Goal: Task Accomplishment & Management: Manage account settings

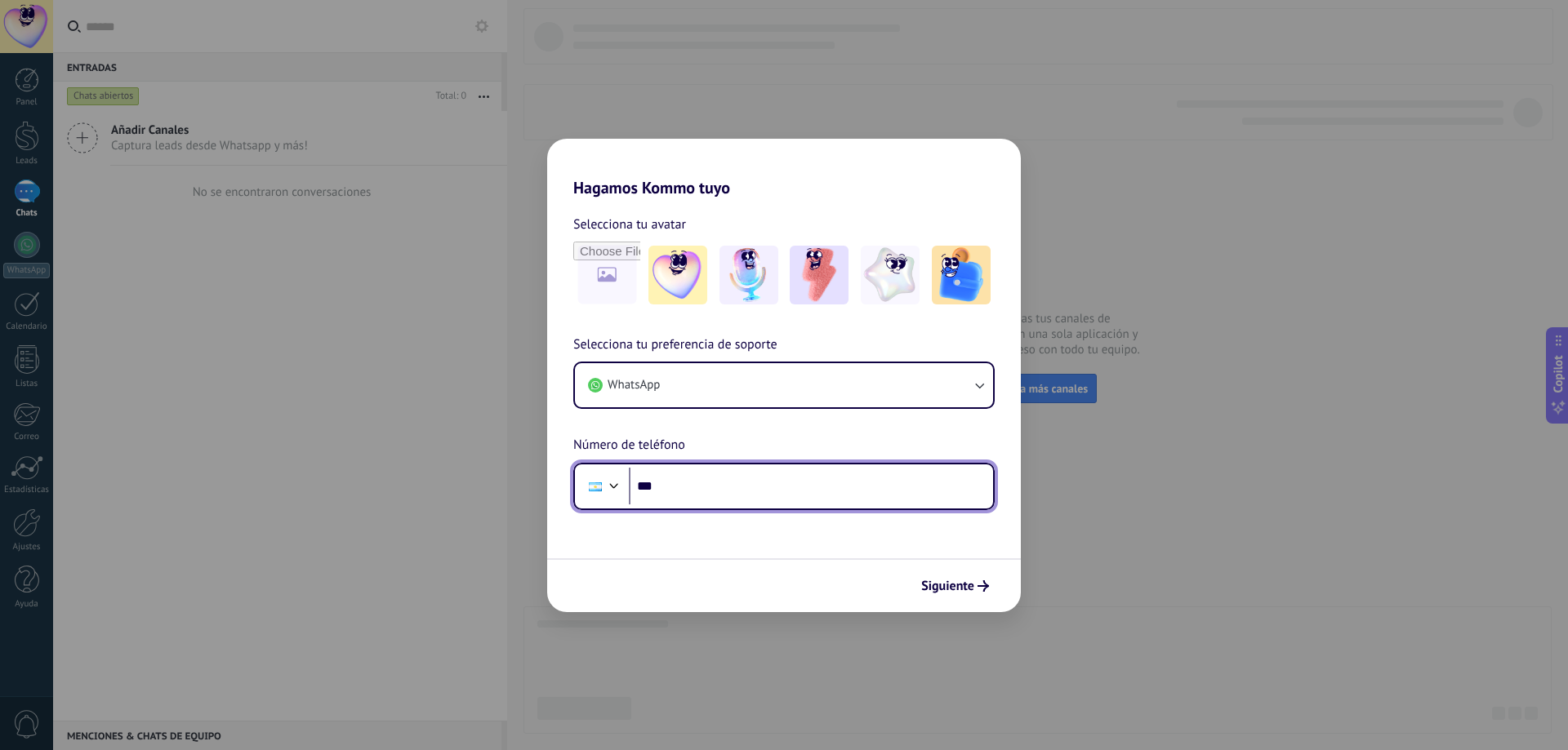
click at [710, 483] on input "***" at bounding box center [810, 486] width 364 height 38
type input "**********"
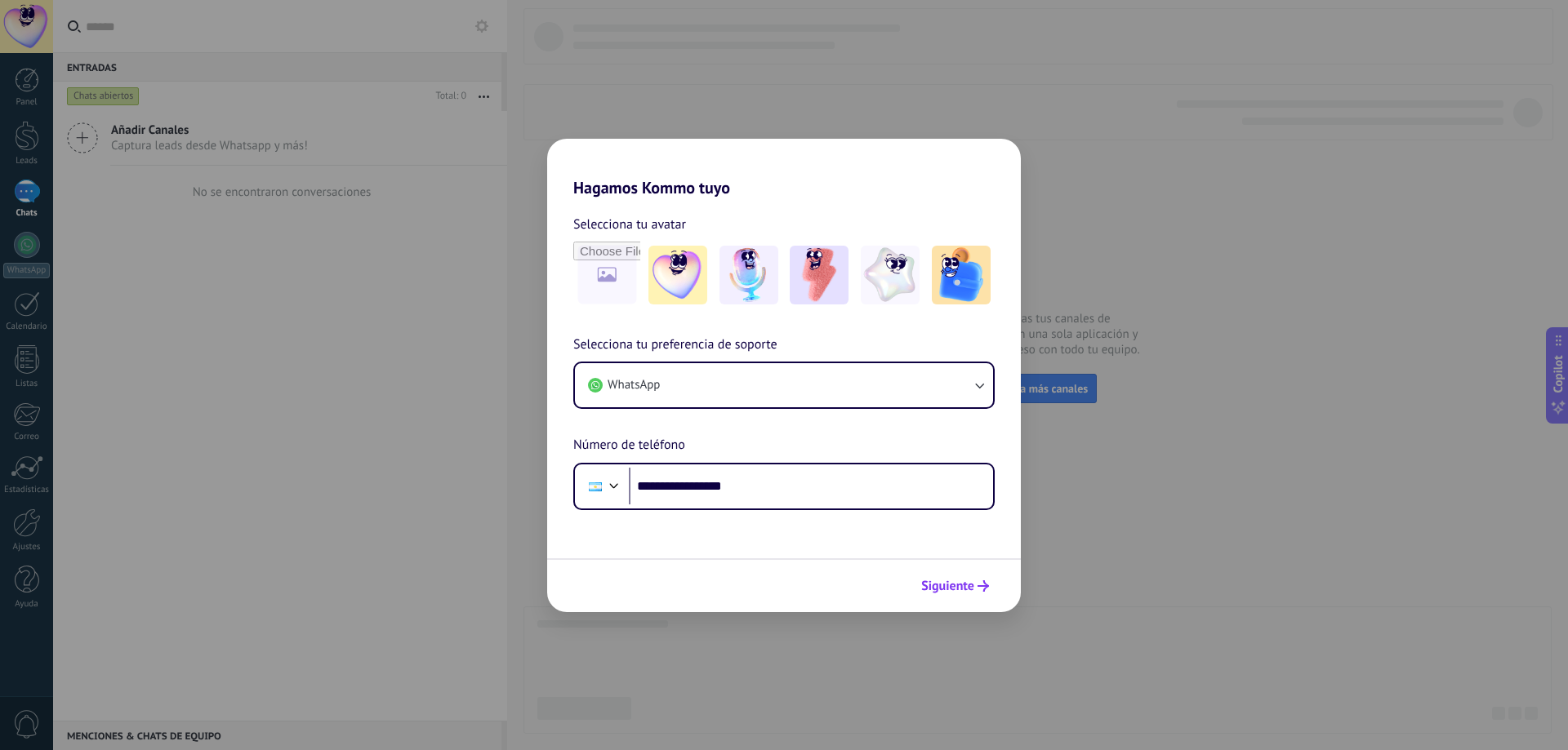
click at [943, 588] on span "Siguiente" at bounding box center [947, 586] width 53 height 12
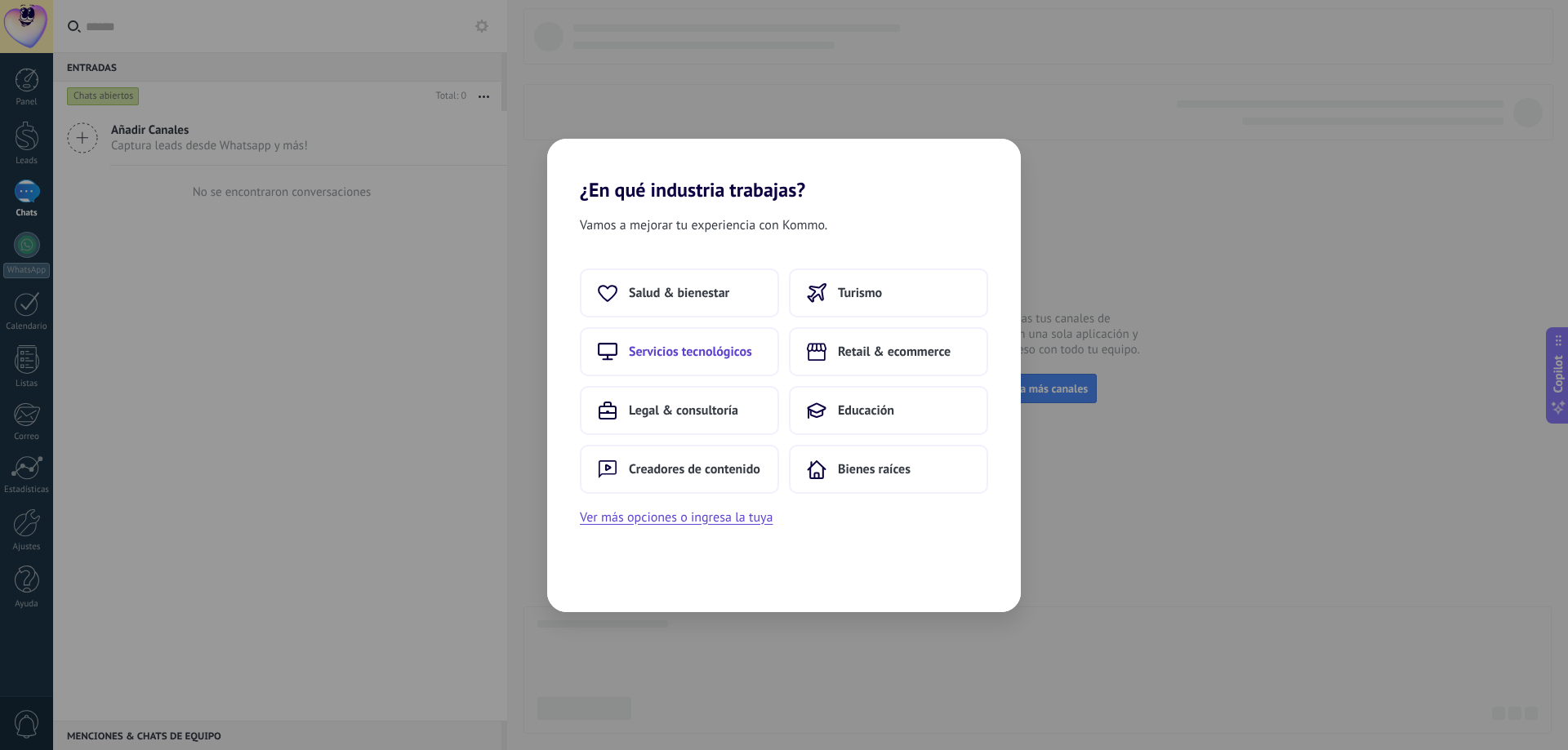
click at [692, 344] on span "Servicios tecnológicos" at bounding box center [690, 352] width 123 height 17
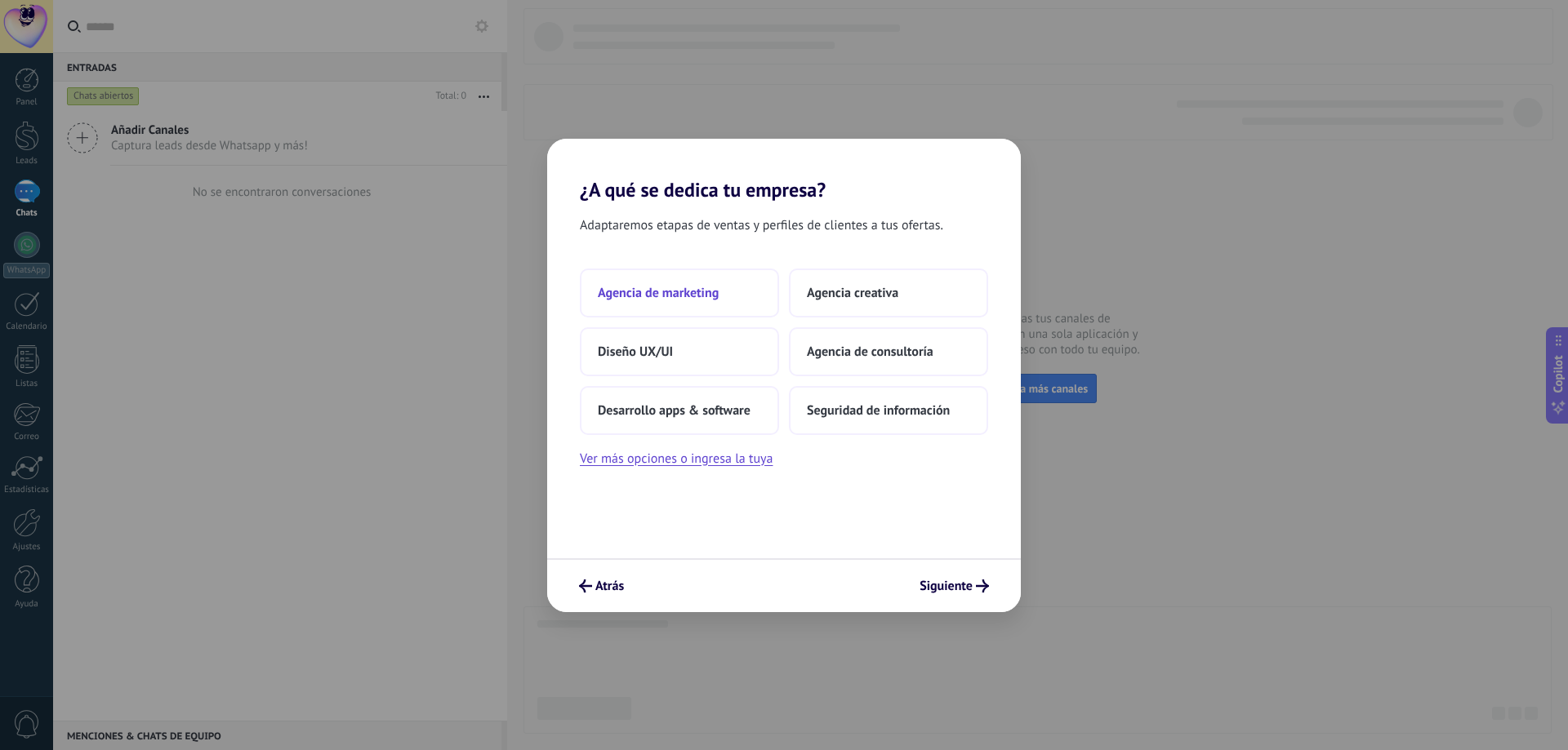
click at [676, 290] on span "Agencia de marketing" at bounding box center [658, 293] width 121 height 17
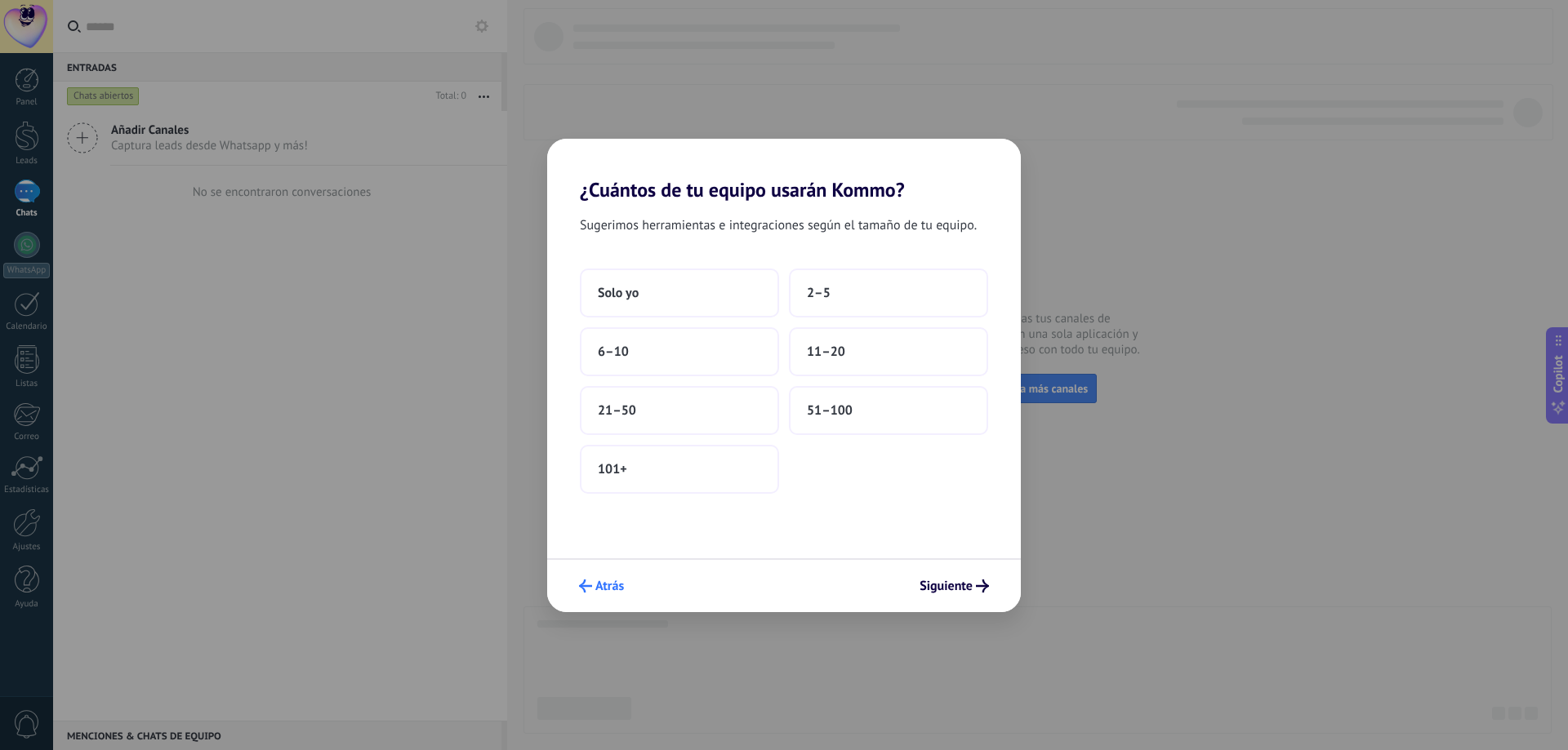
click at [609, 585] on span "Atrás" at bounding box center [609, 586] width 28 height 12
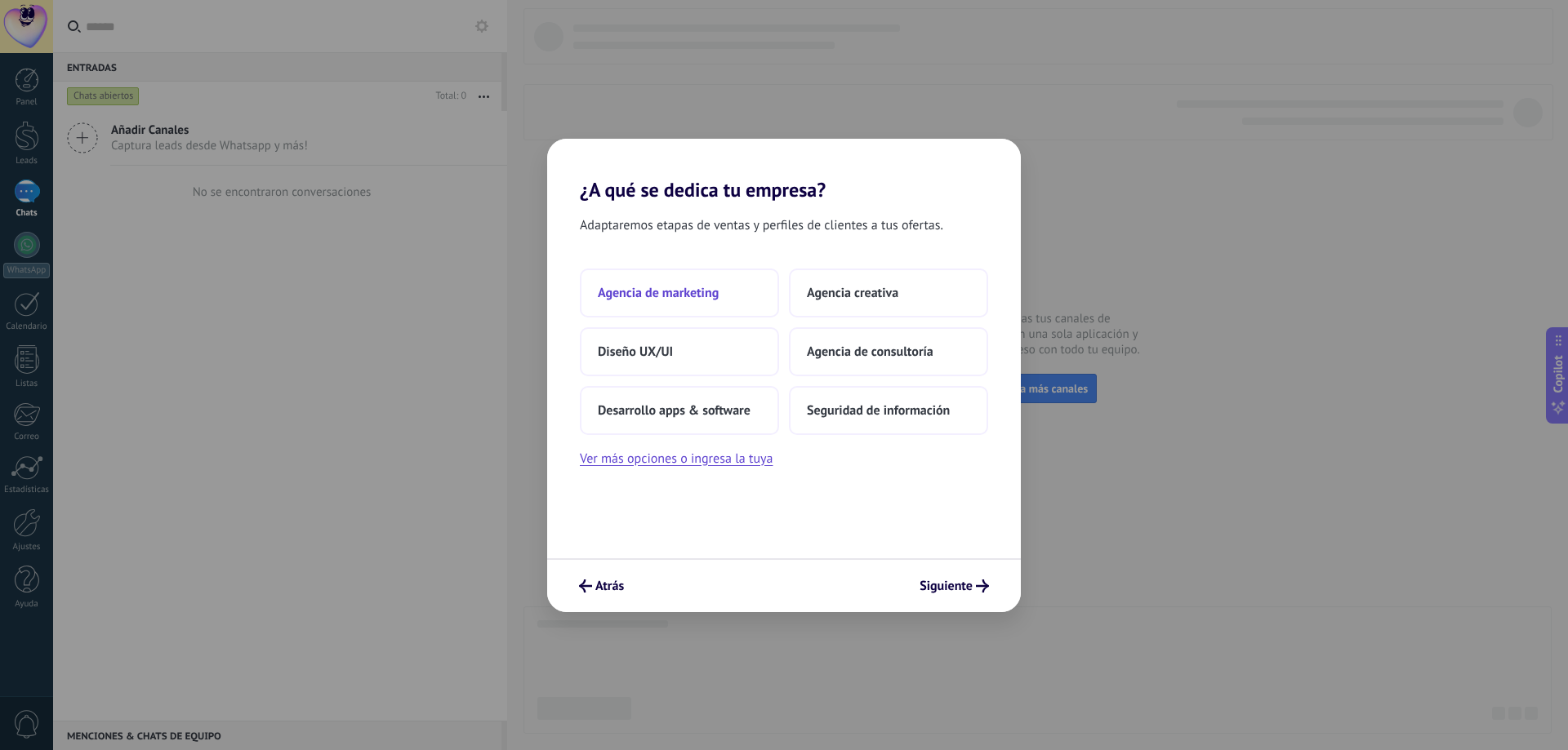
click at [665, 301] on span "Agencia de marketing" at bounding box center [658, 293] width 121 height 17
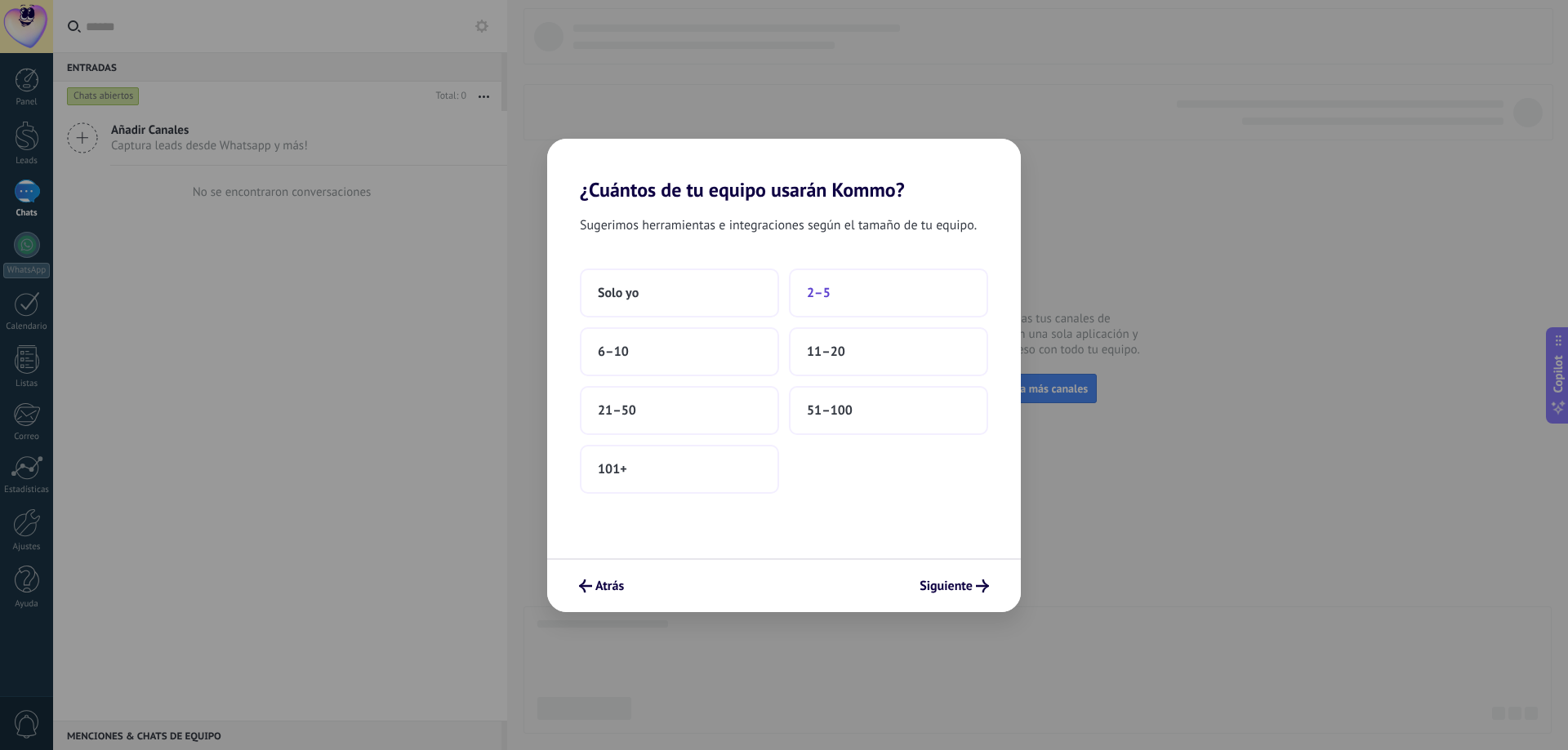
click at [827, 287] on span "2–5" at bounding box center [819, 293] width 23 height 17
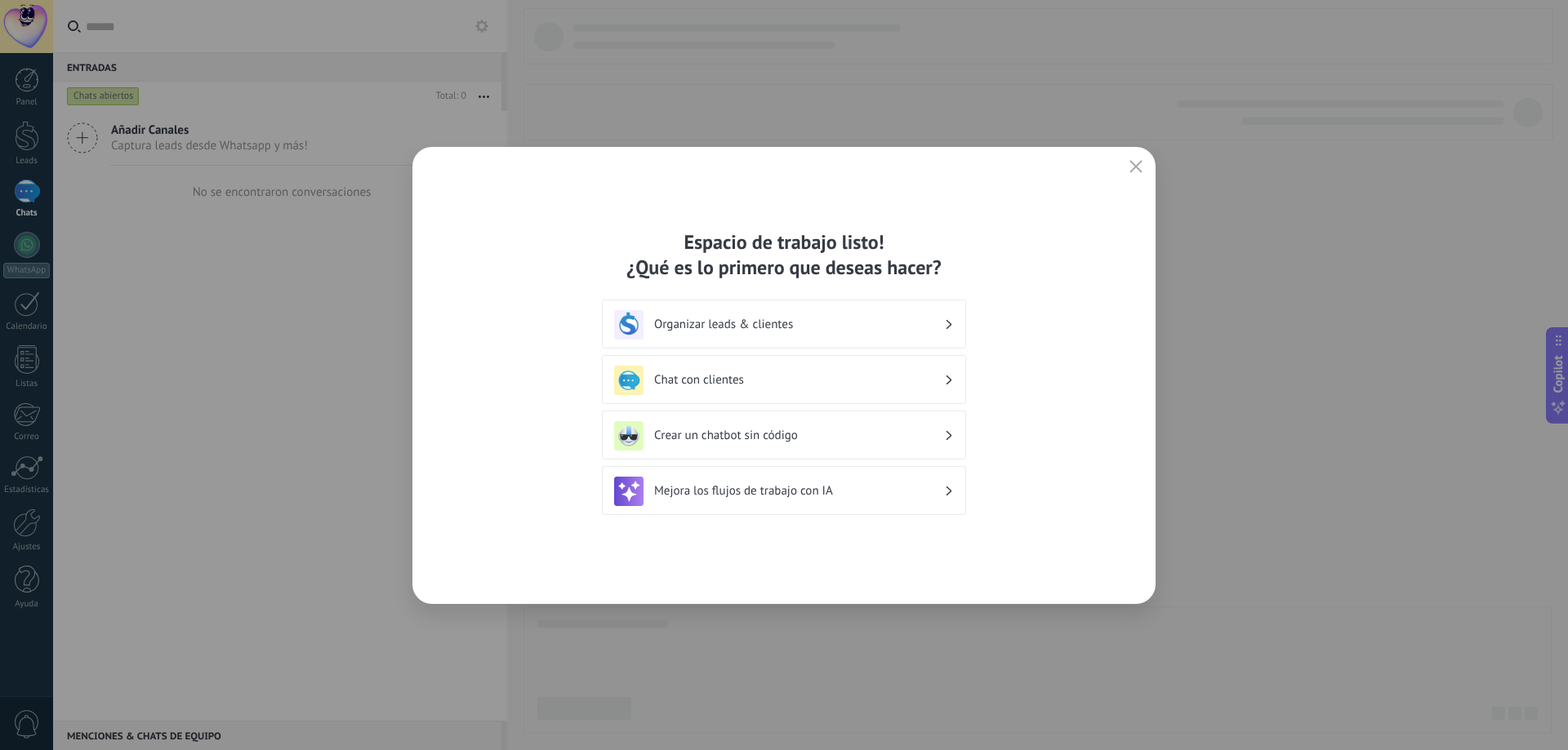
click at [742, 323] on h3 "Organizar leads & clientes" at bounding box center [799, 324] width 290 height 16
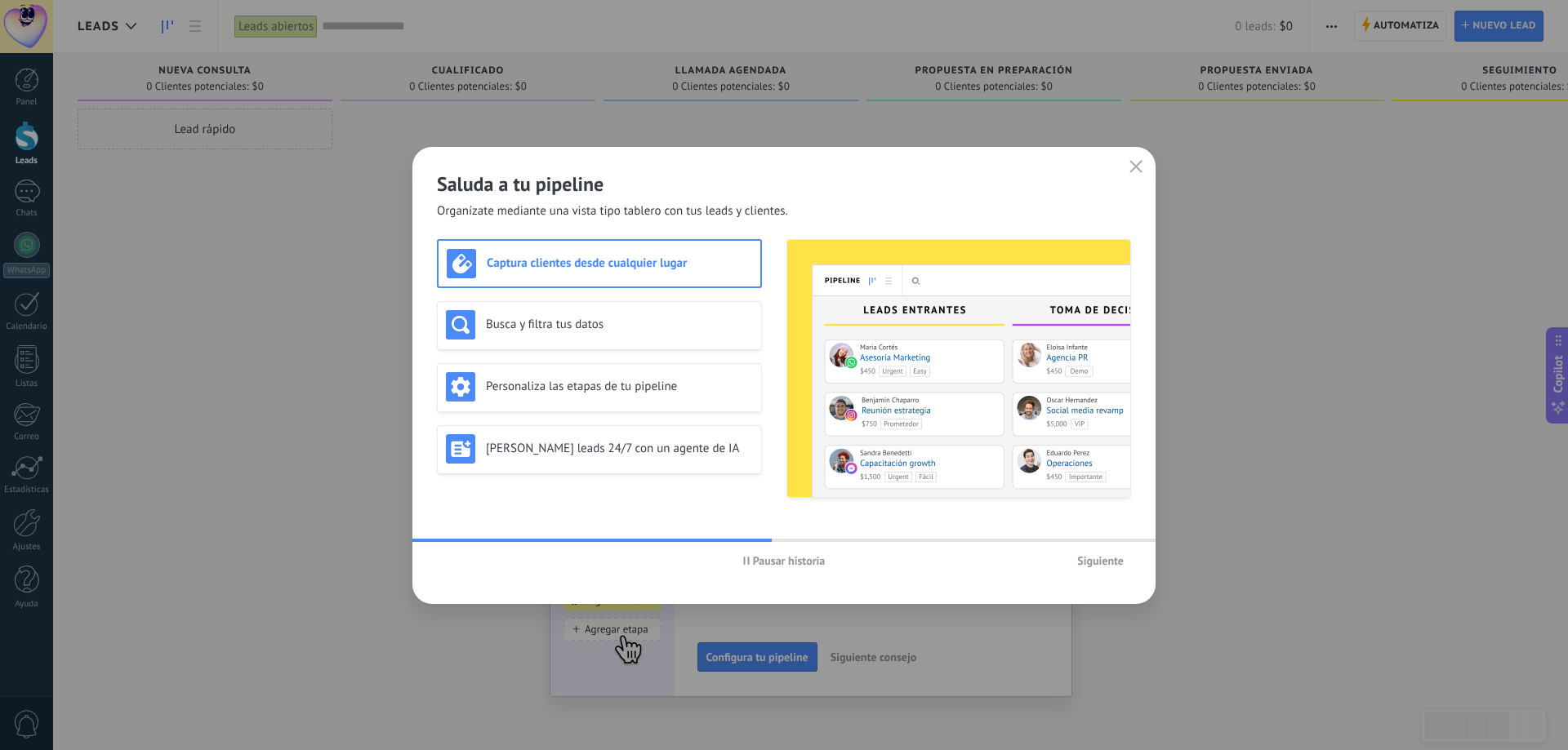
click at [626, 265] on h3 "Captura clientes desde cualquier lugar" at bounding box center [619, 263] width 265 height 16
click at [1113, 557] on span "Siguiente" at bounding box center [1101, 561] width 47 height 12
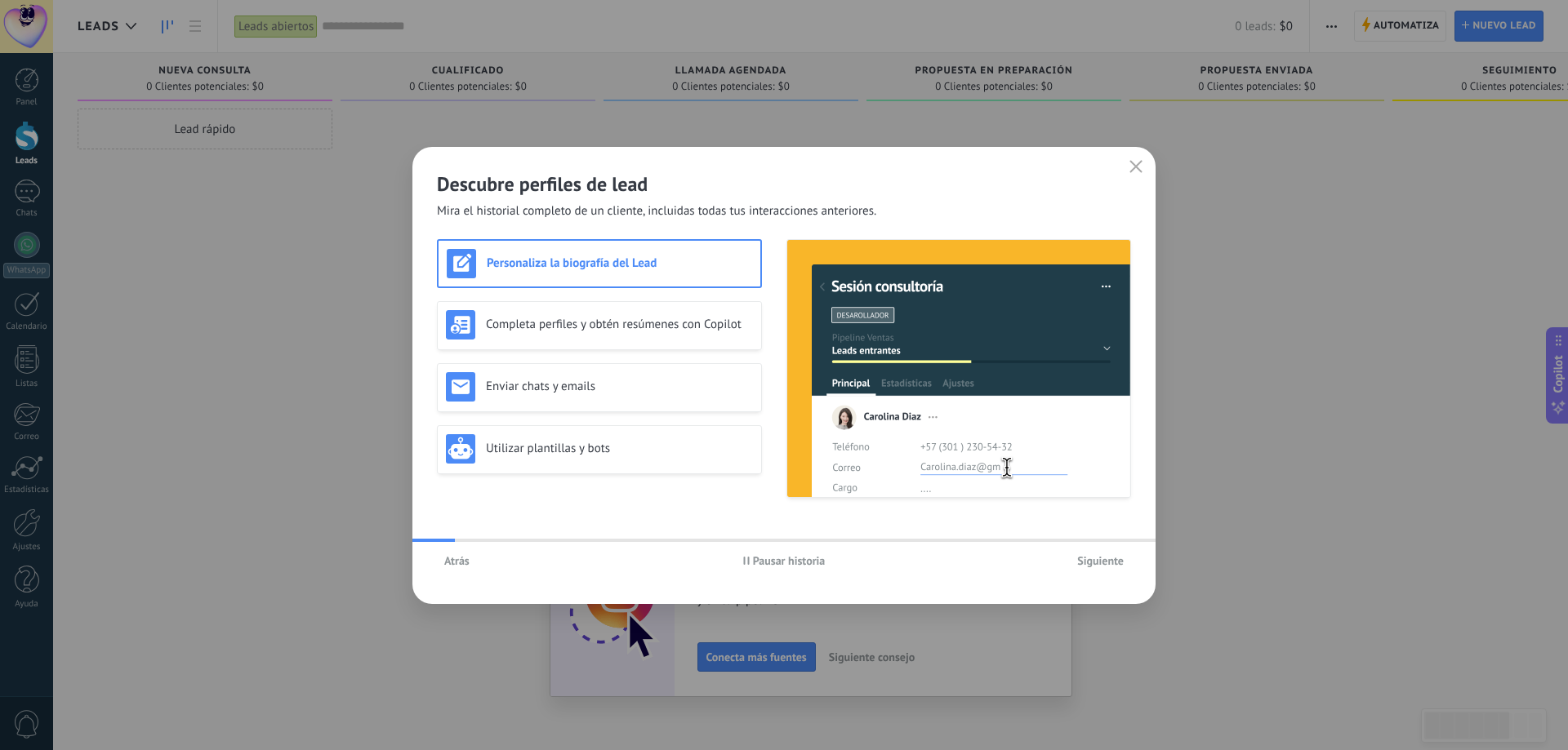
click at [1113, 557] on span "Siguiente" at bounding box center [1101, 561] width 47 height 12
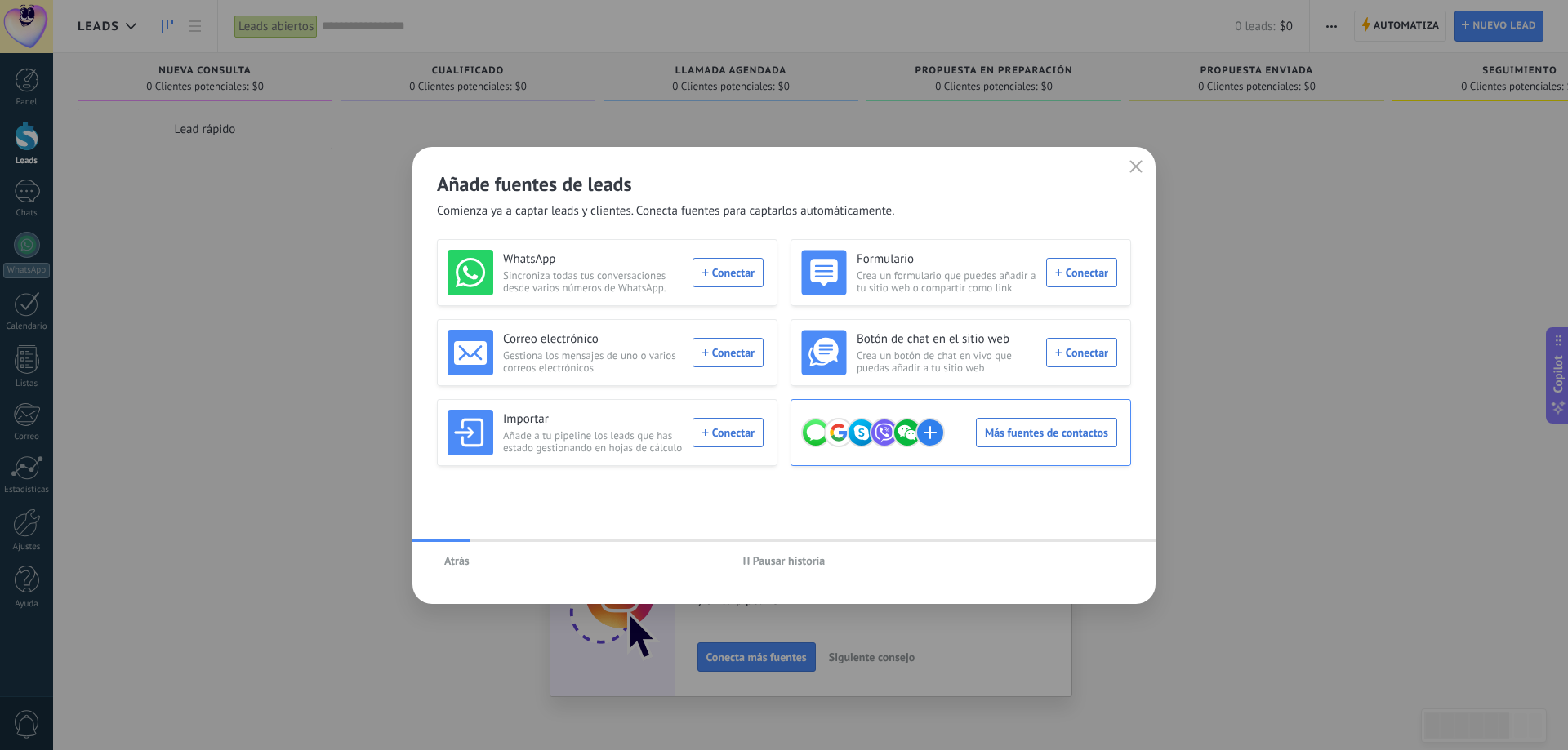
drag, startPoint x: 794, startPoint y: 557, endPoint x: 940, endPoint y: 462, distance: 174.2
click at [796, 557] on span "Pausar historia" at bounding box center [789, 561] width 73 height 12
click at [1138, 167] on icon "button" at bounding box center [1136, 167] width 13 height 13
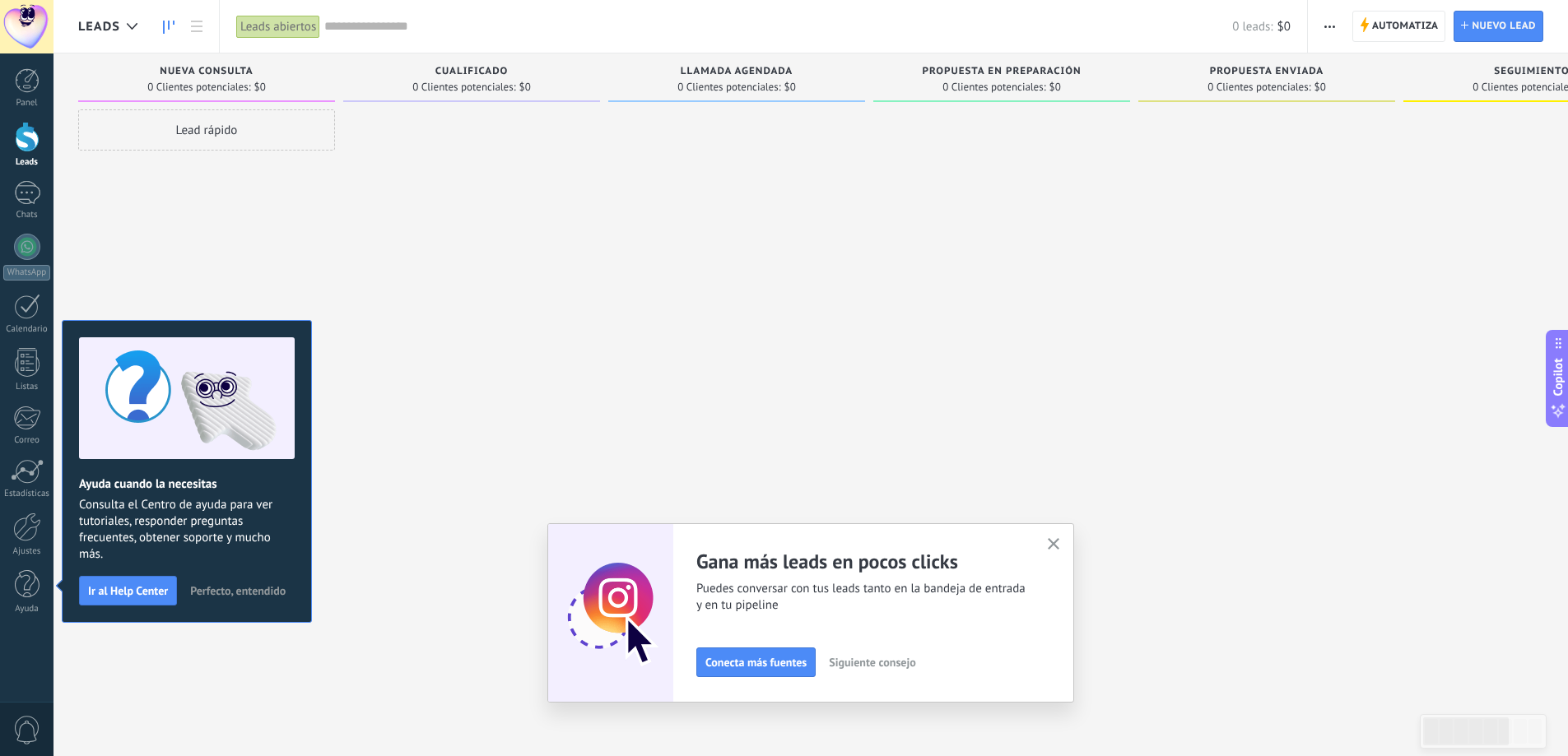
click at [1060, 540] on icon "button" at bounding box center [1054, 544] width 13 height 13
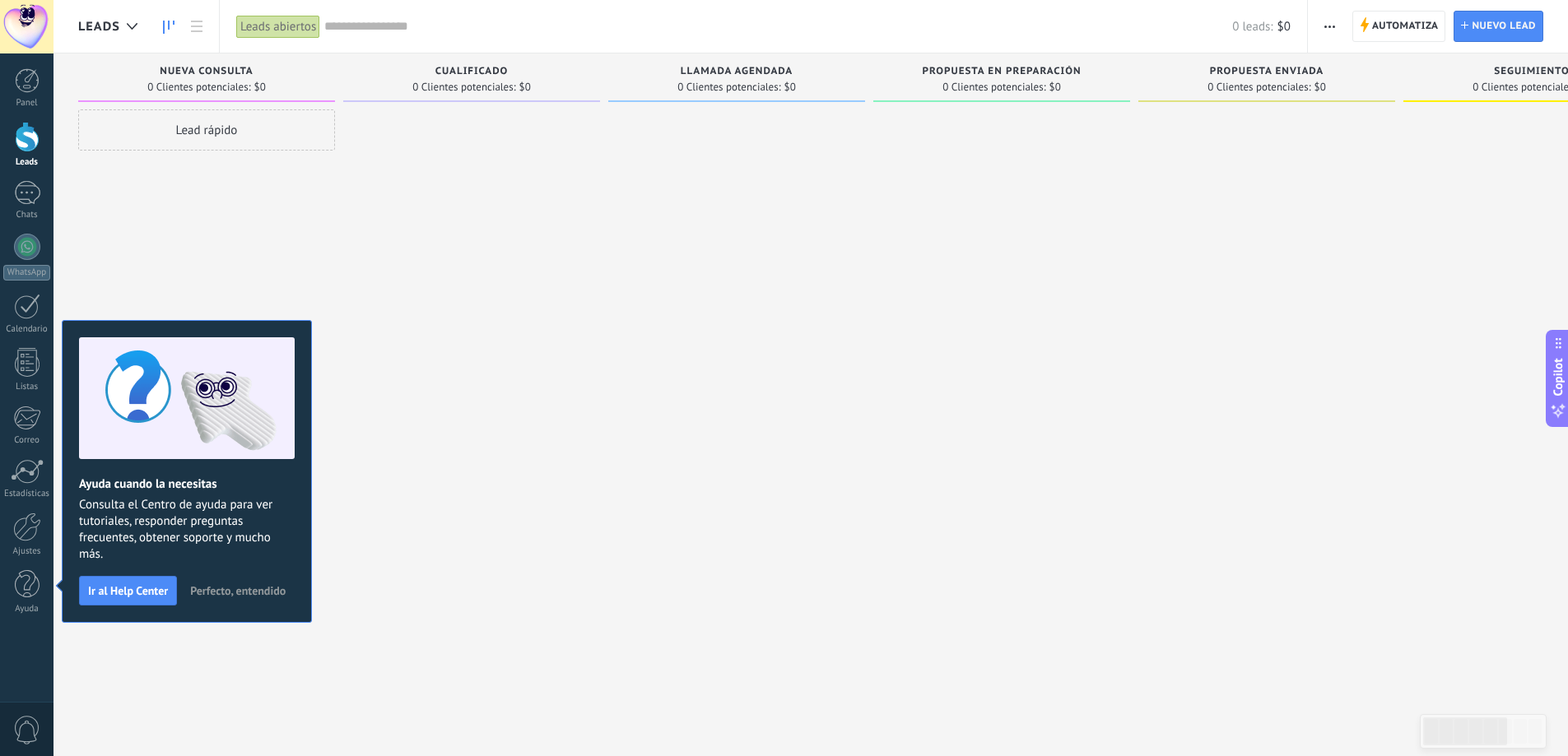
click at [237, 596] on span "Perfecto, entendido" at bounding box center [237, 591] width 95 height 12
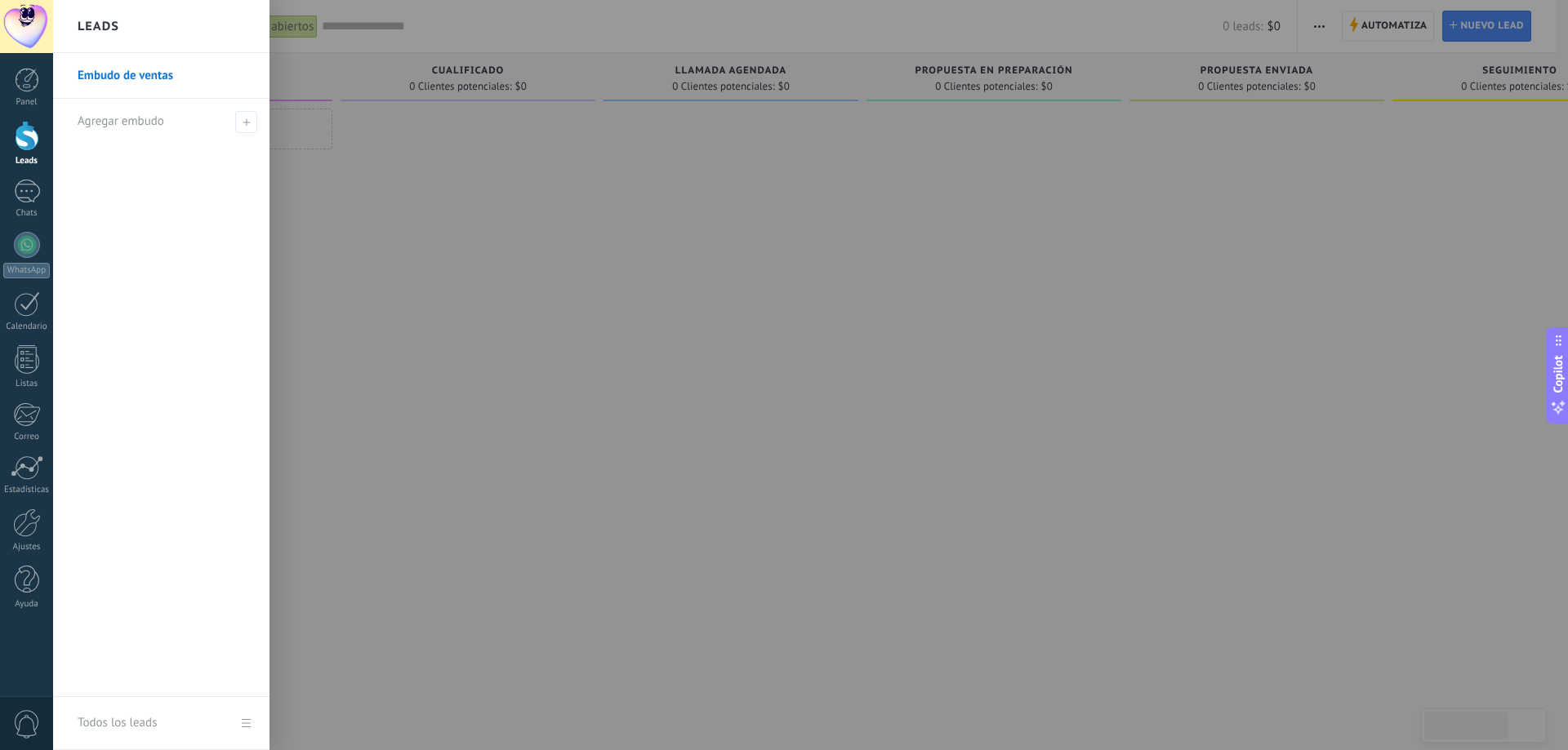
click at [21, 133] on div at bounding box center [27, 136] width 24 height 30
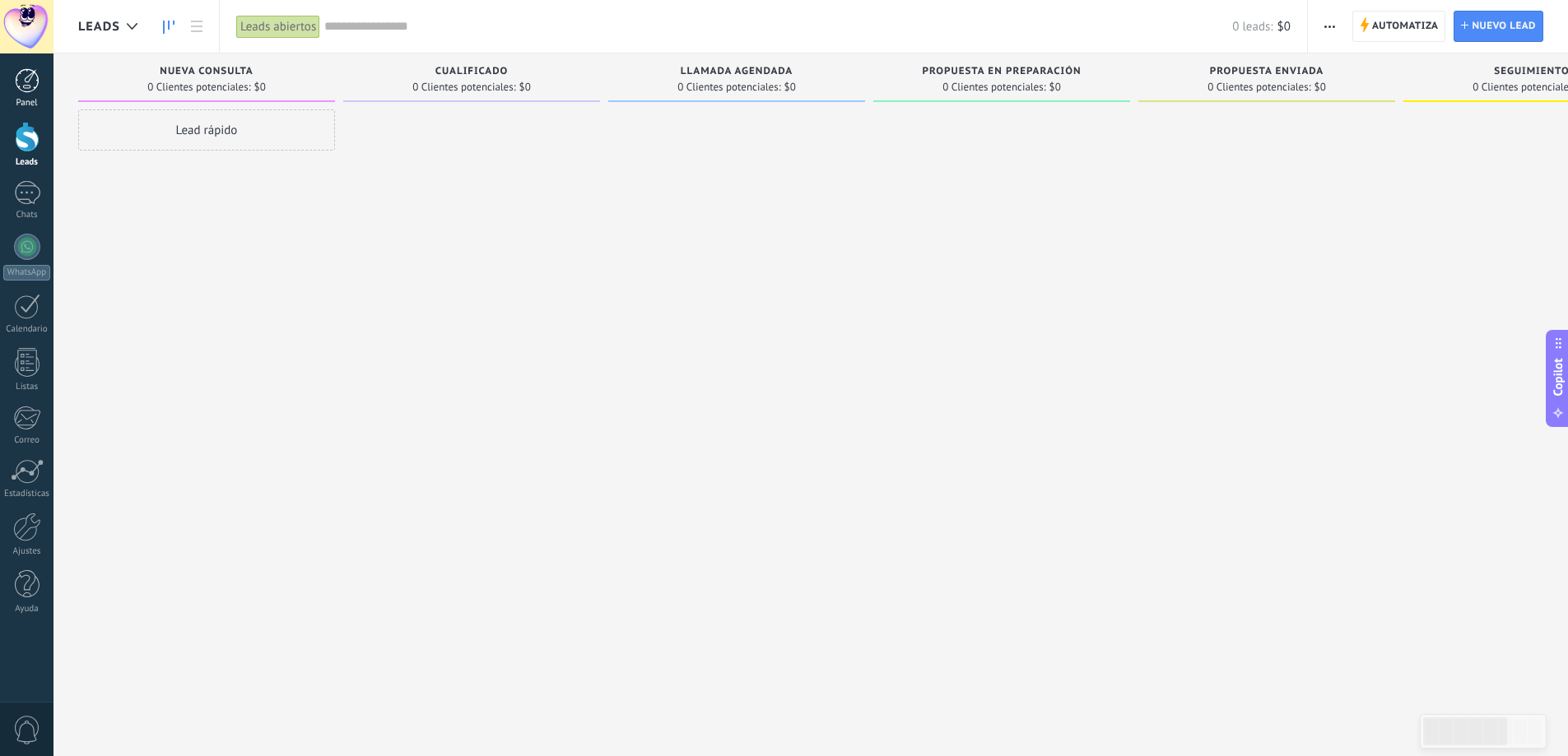
click at [24, 88] on div at bounding box center [27, 80] width 24 height 24
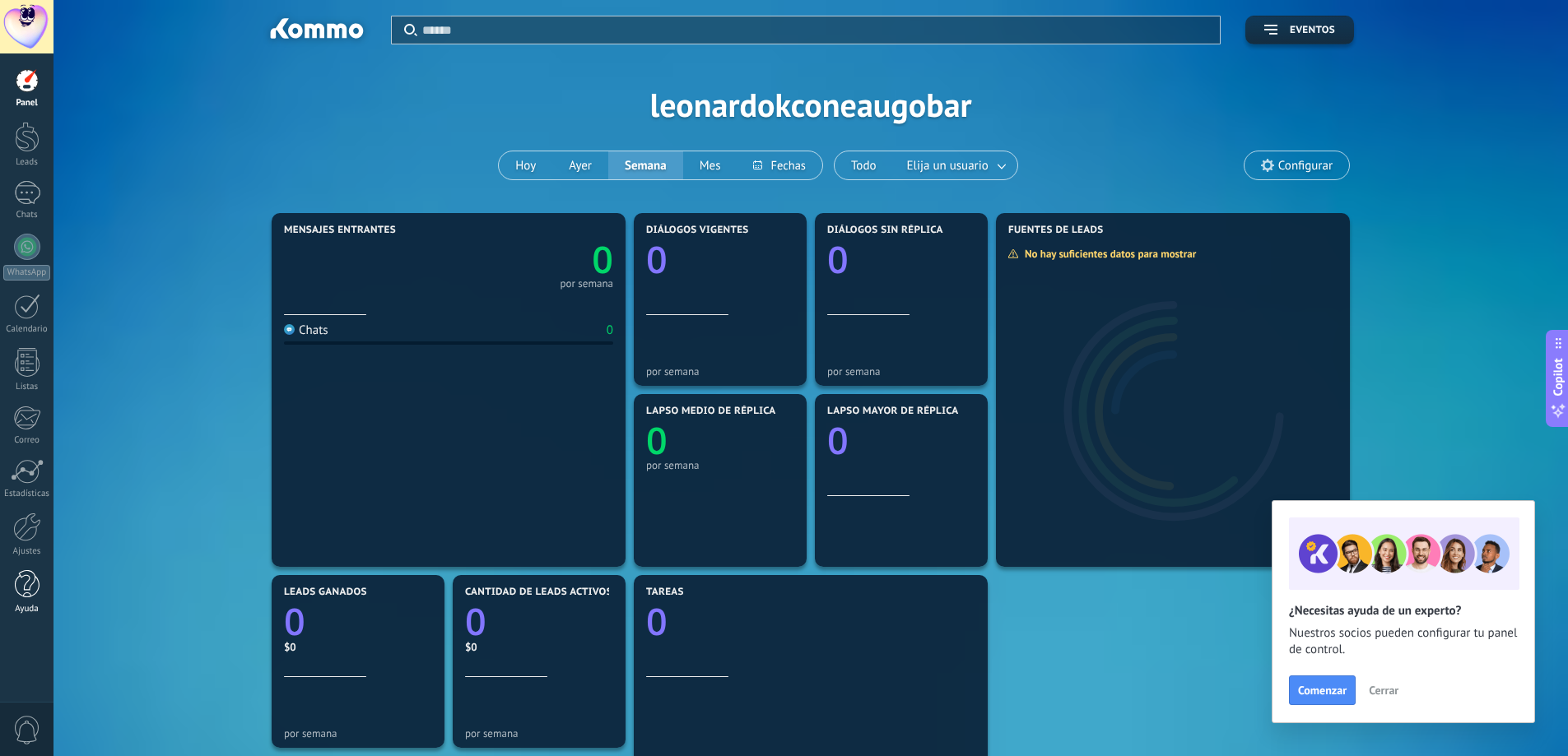
click at [30, 583] on div at bounding box center [27, 585] width 24 height 29
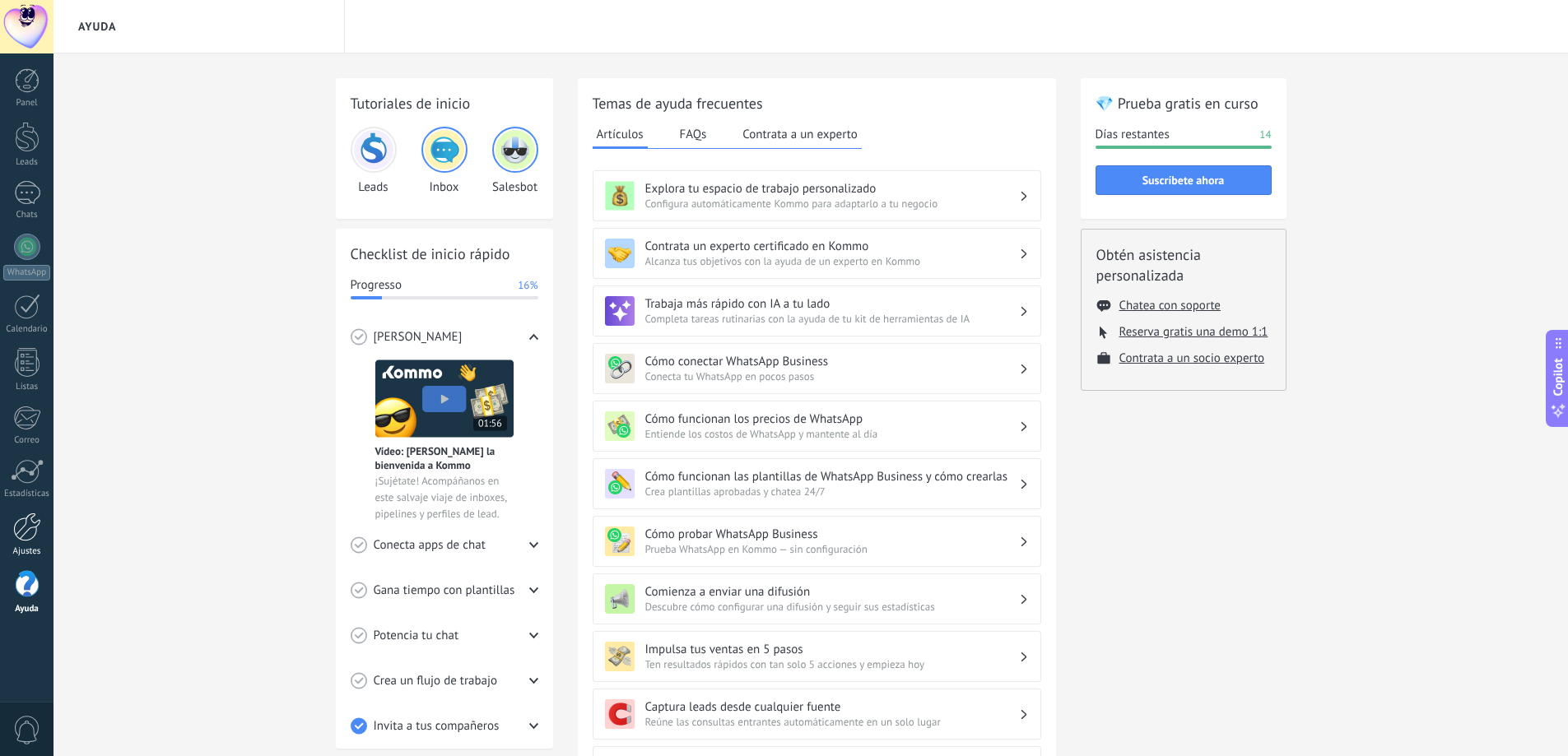
click at [26, 539] on div at bounding box center [27, 527] width 28 height 29
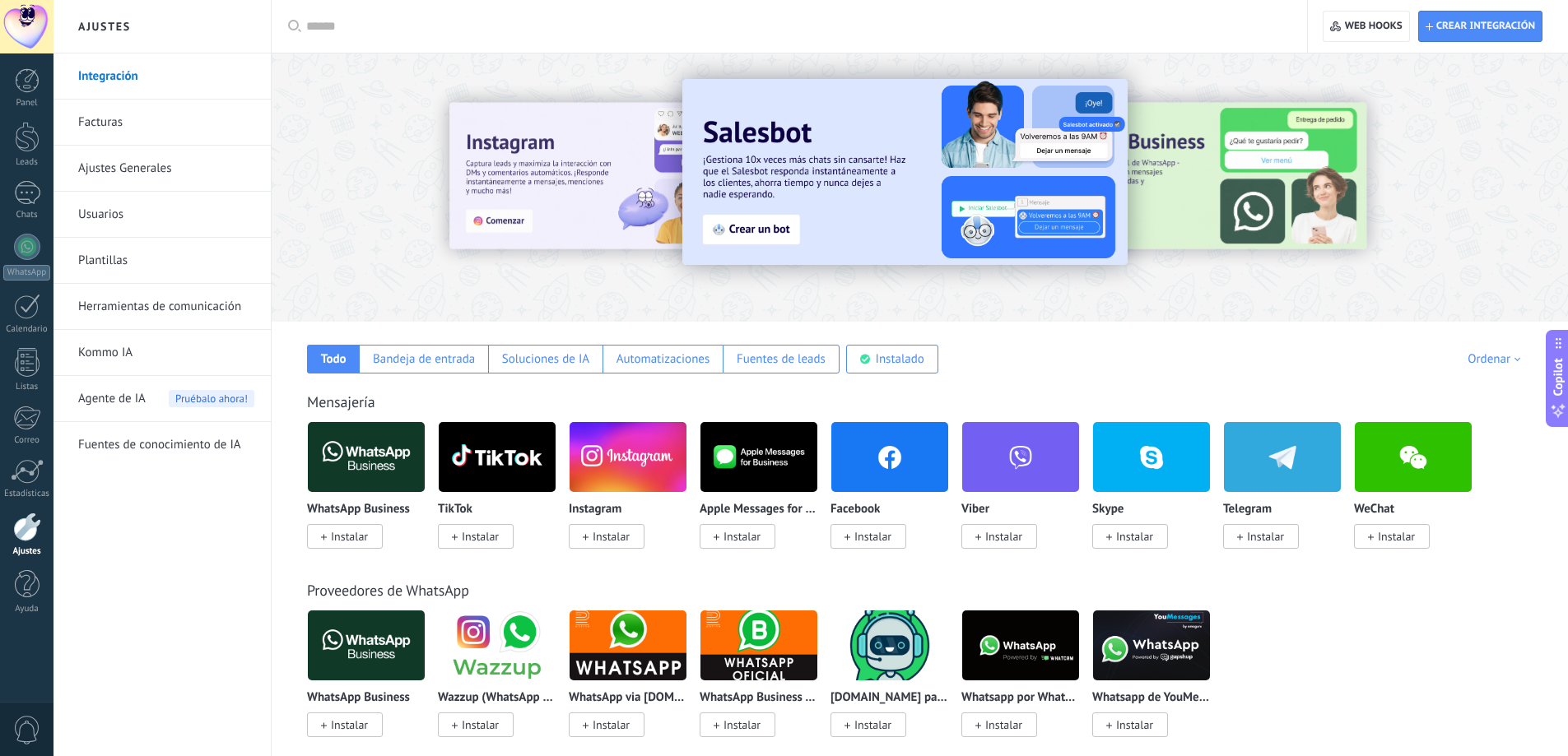
click at [23, 527] on div at bounding box center [27, 527] width 28 height 29
click at [109, 121] on link "Facturas" at bounding box center [166, 122] width 176 height 46
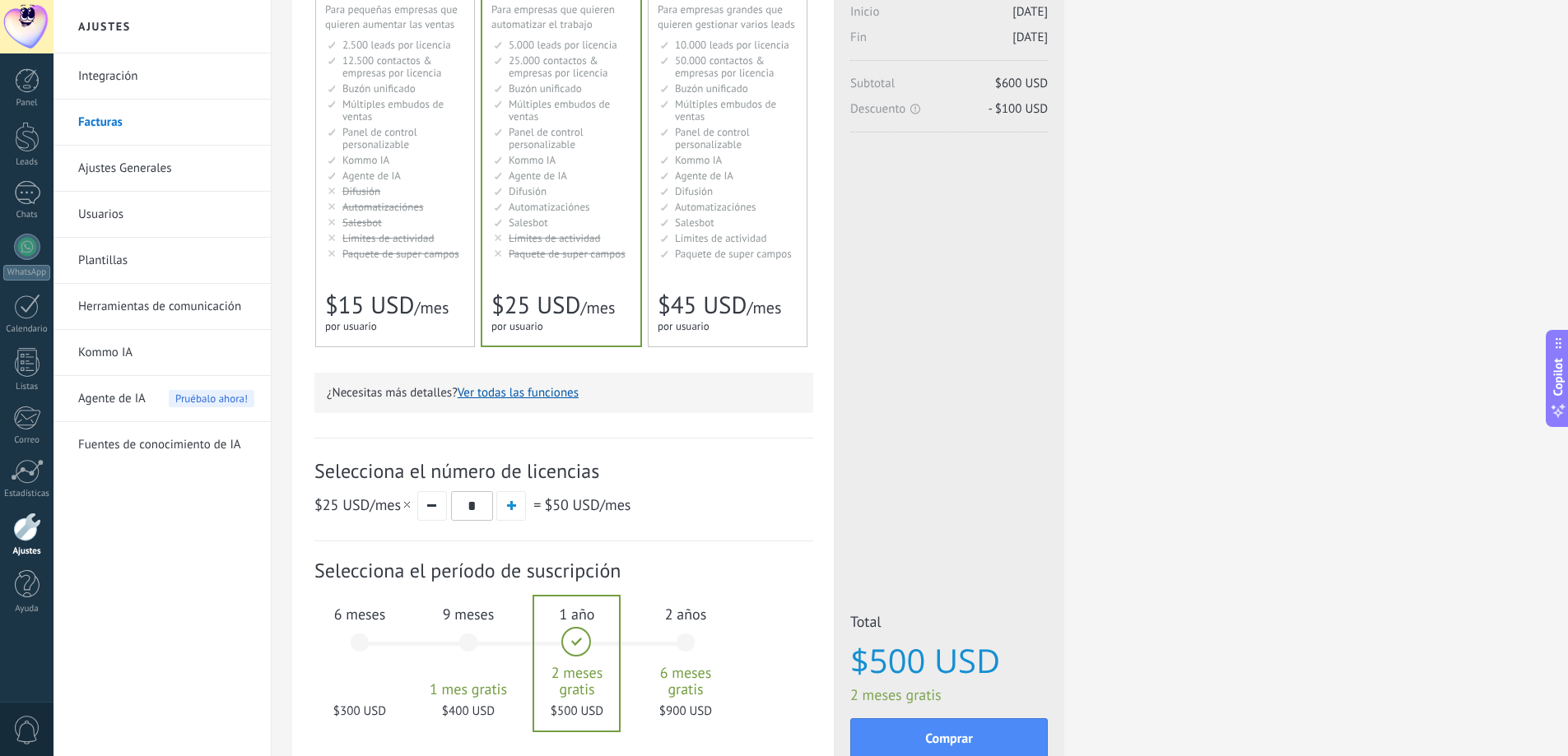
scroll to position [298, 0]
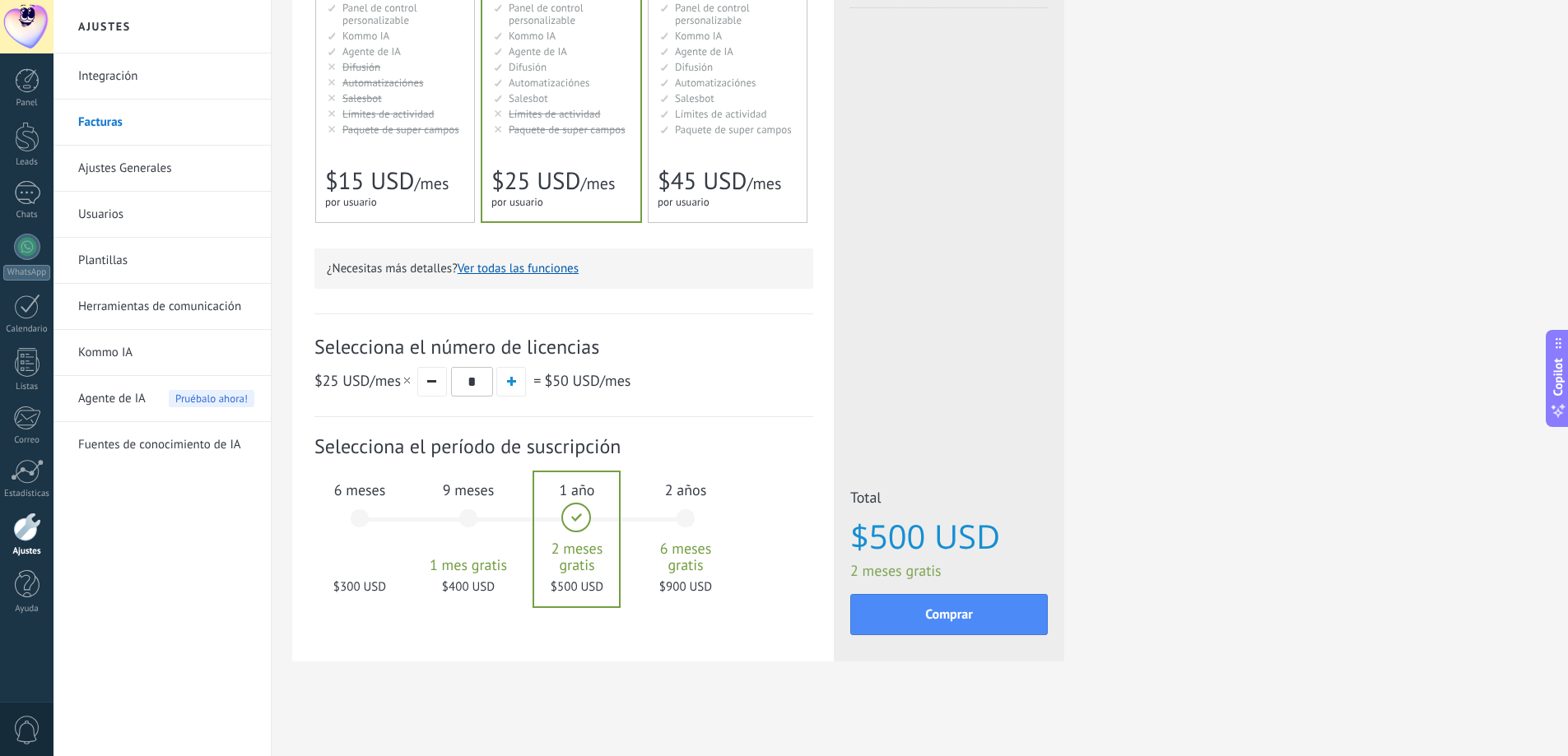
drag, startPoint x: 587, startPoint y: 586, endPoint x: 560, endPoint y: 551, distance: 44.2
click at [581, 577] on div at bounding box center [576, 539] width 84 height 134
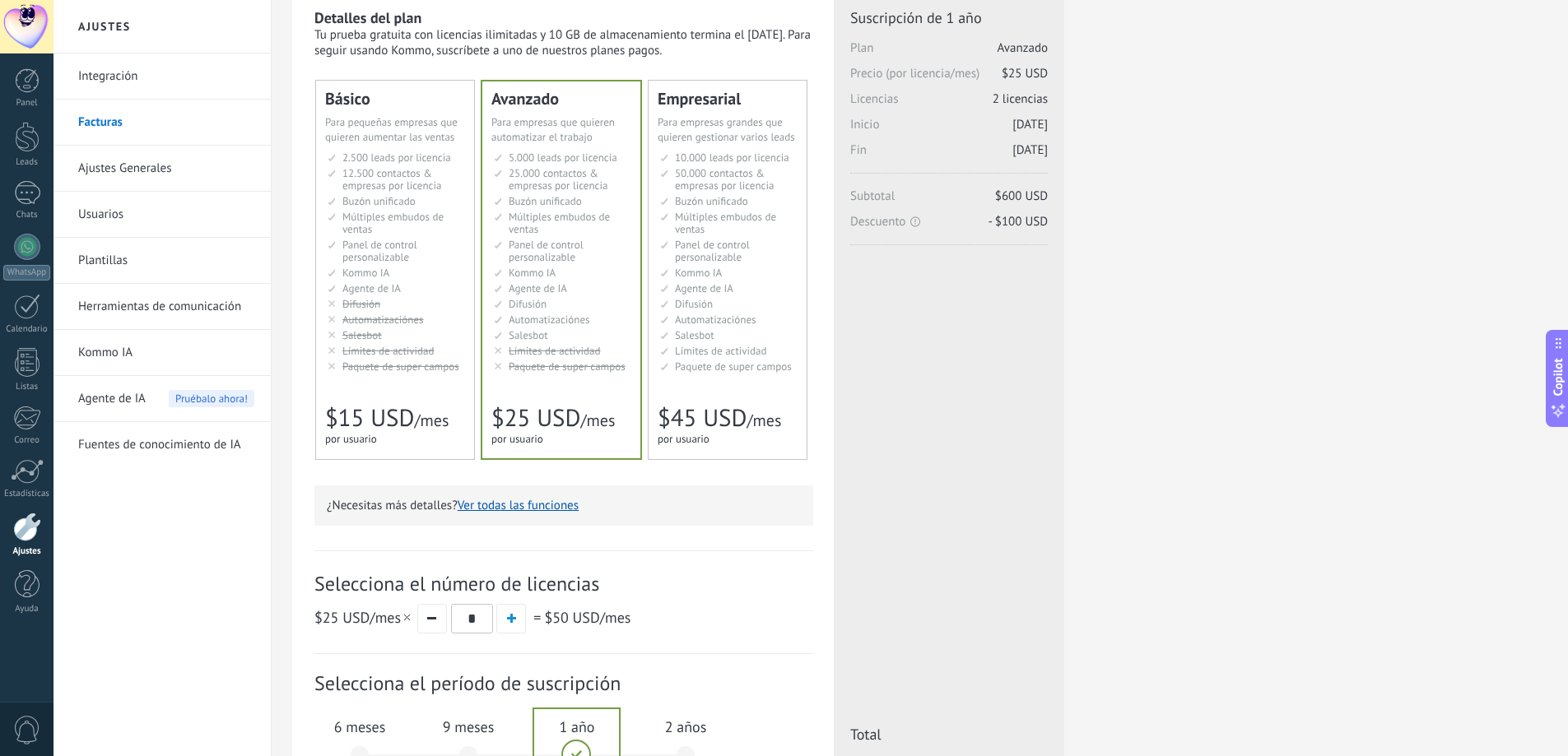
scroll to position [0, 0]
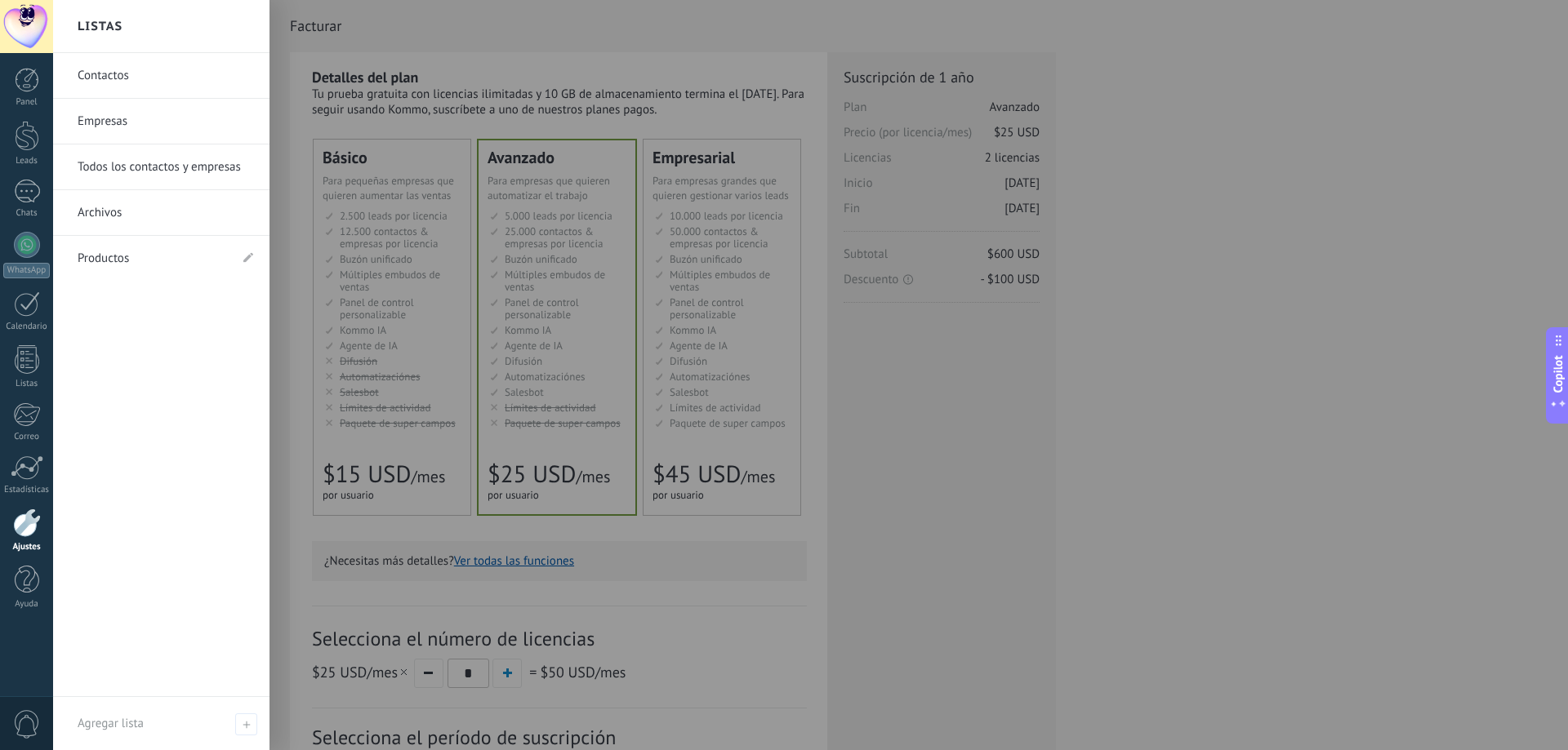
click at [23, 527] on div at bounding box center [27, 523] width 28 height 28
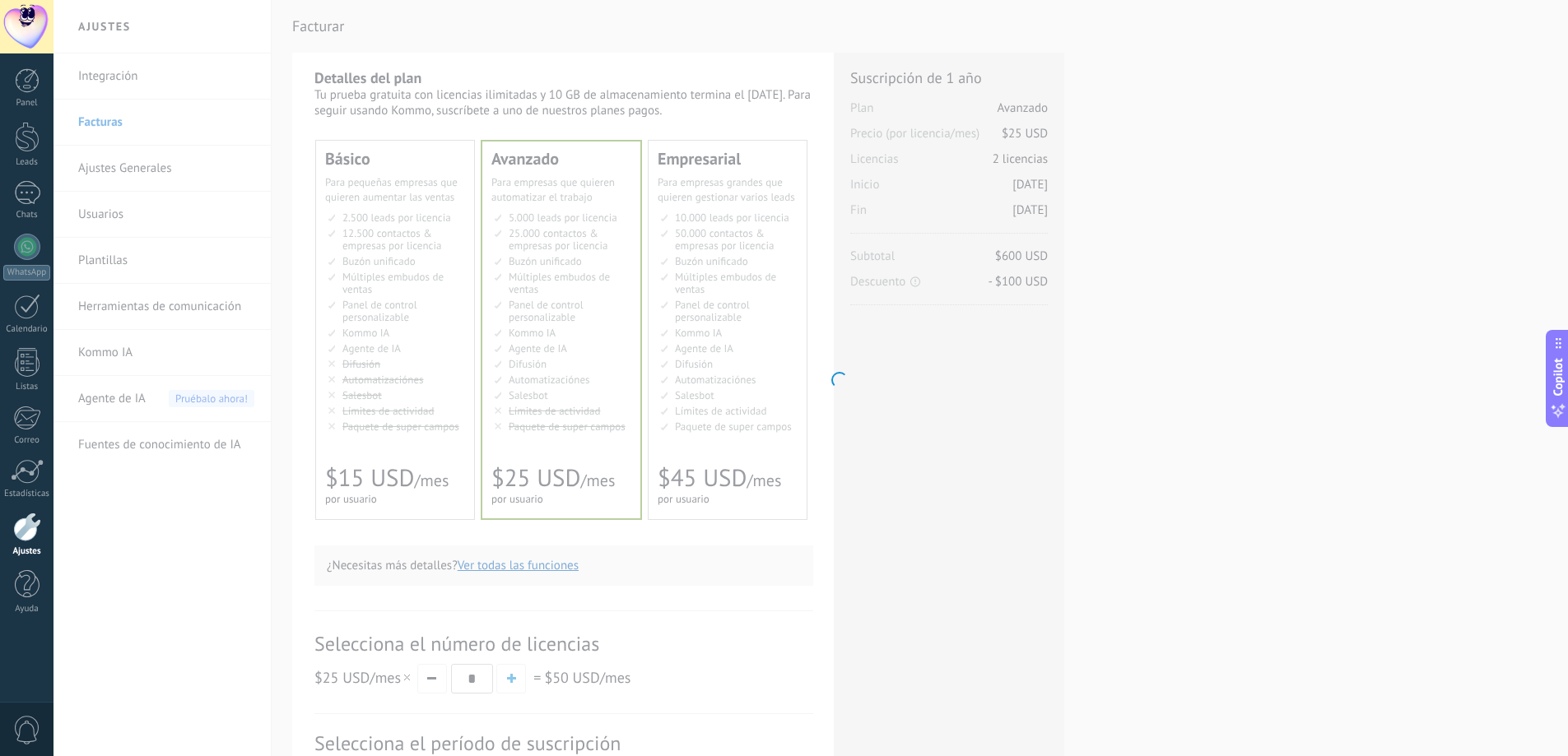
click at [99, 117] on body ".abccls-1,.abccls-2{fill-rule:evenodd}.abccls-2{fill:#fff} .abfcls-1{fill:none}…" at bounding box center [784, 378] width 1568 height 756
click at [1183, 331] on body ".abccls-1,.abccls-2{fill-rule:evenodd}.abccls-2{fill:#fff} .abfcls-1{fill:none}…" at bounding box center [784, 378] width 1568 height 756
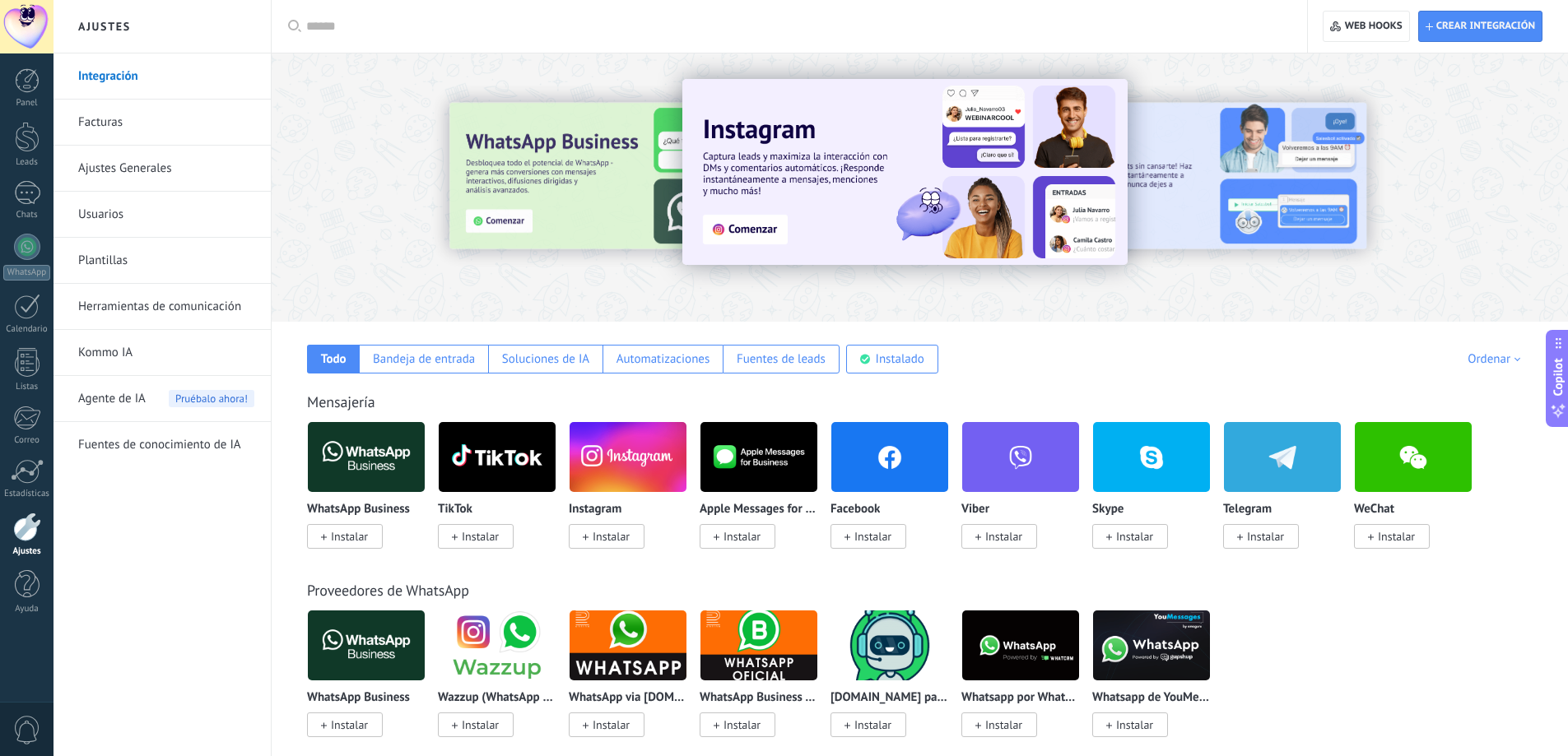
click at [104, 127] on link "Facturas" at bounding box center [166, 122] width 176 height 46
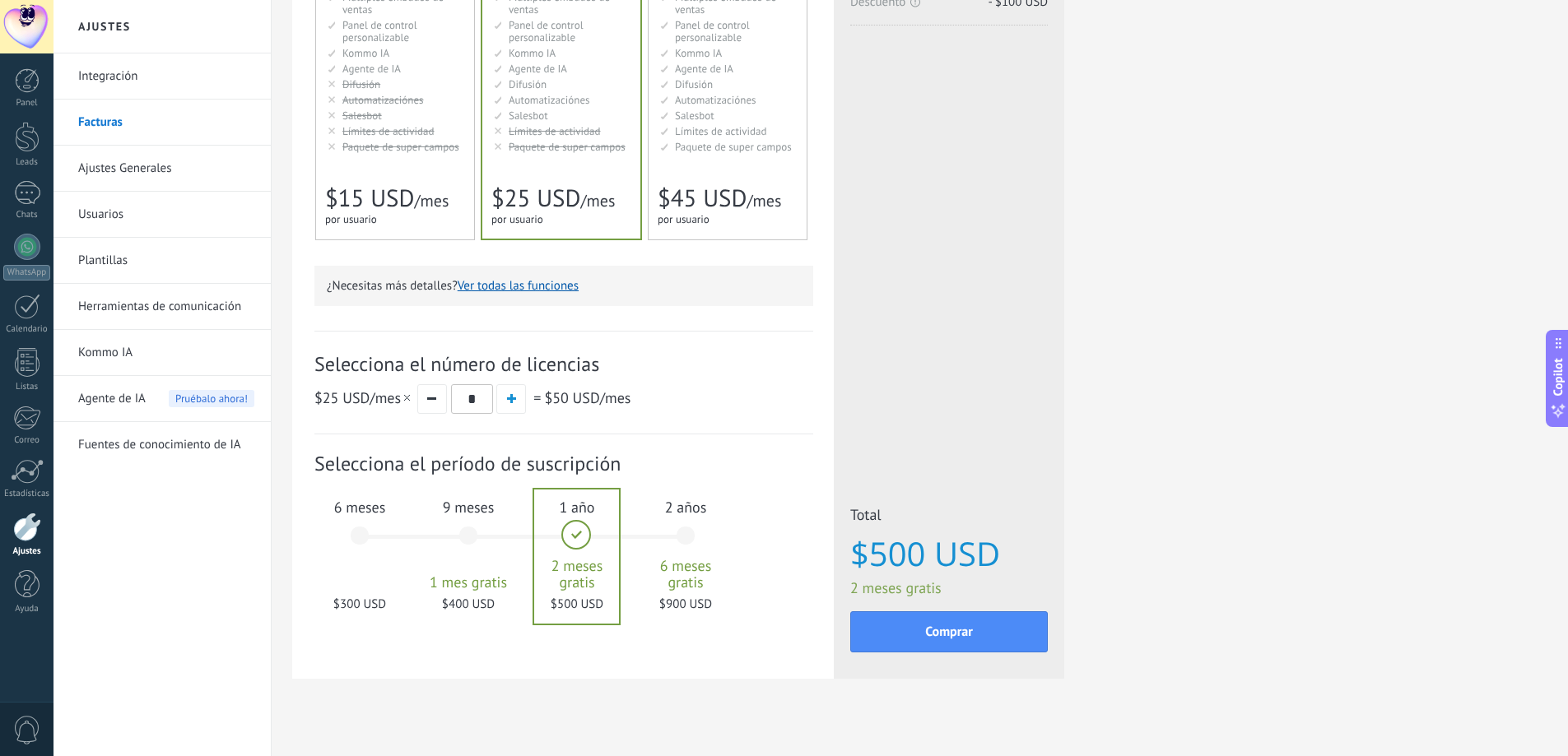
scroll to position [298, 0]
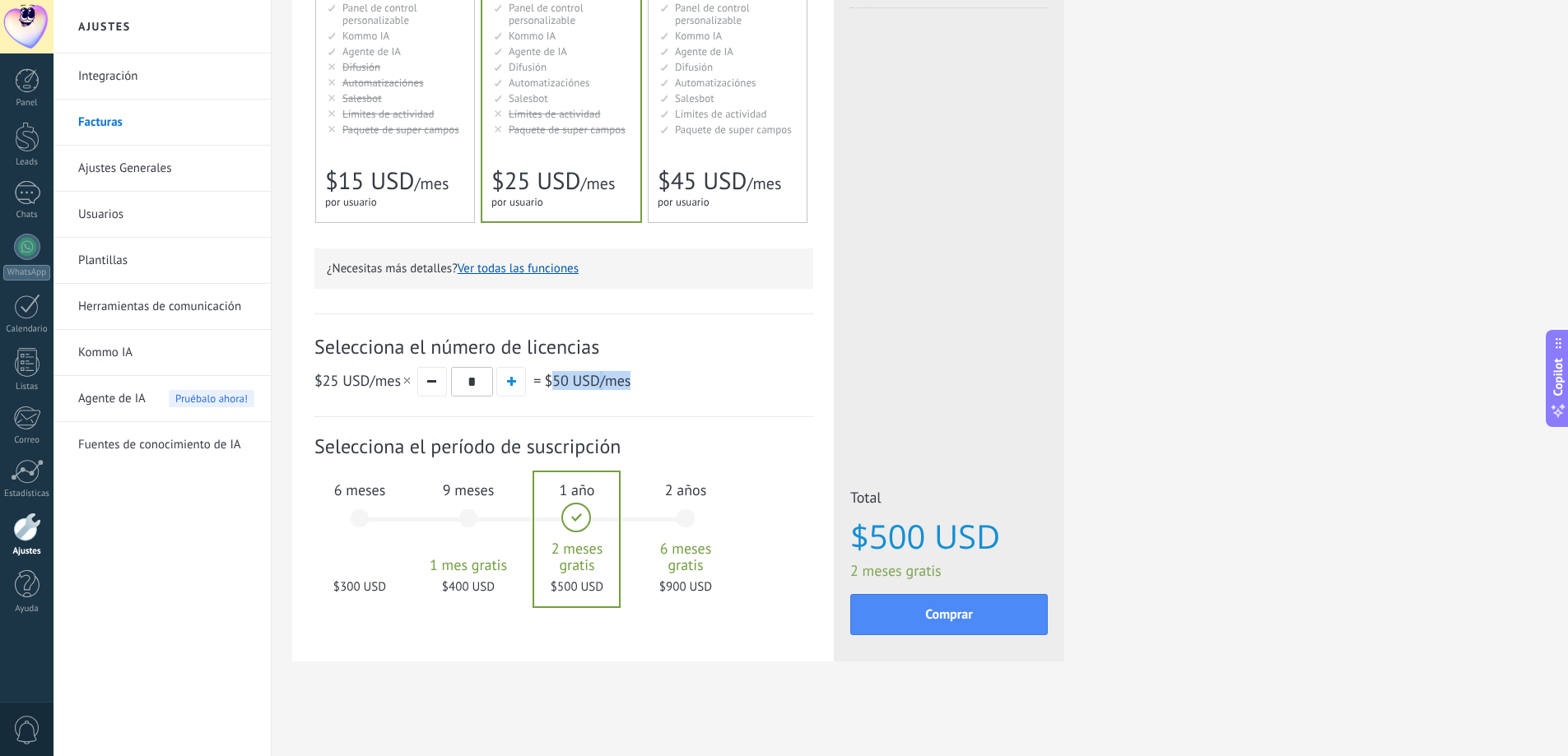
drag, startPoint x: 592, startPoint y: 380, endPoint x: 686, endPoint y: 378, distance: 94.0
click at [686, 378] on div "$25 USD /mes * = $50 USD /mes" at bounding box center [564, 381] width 499 height 30
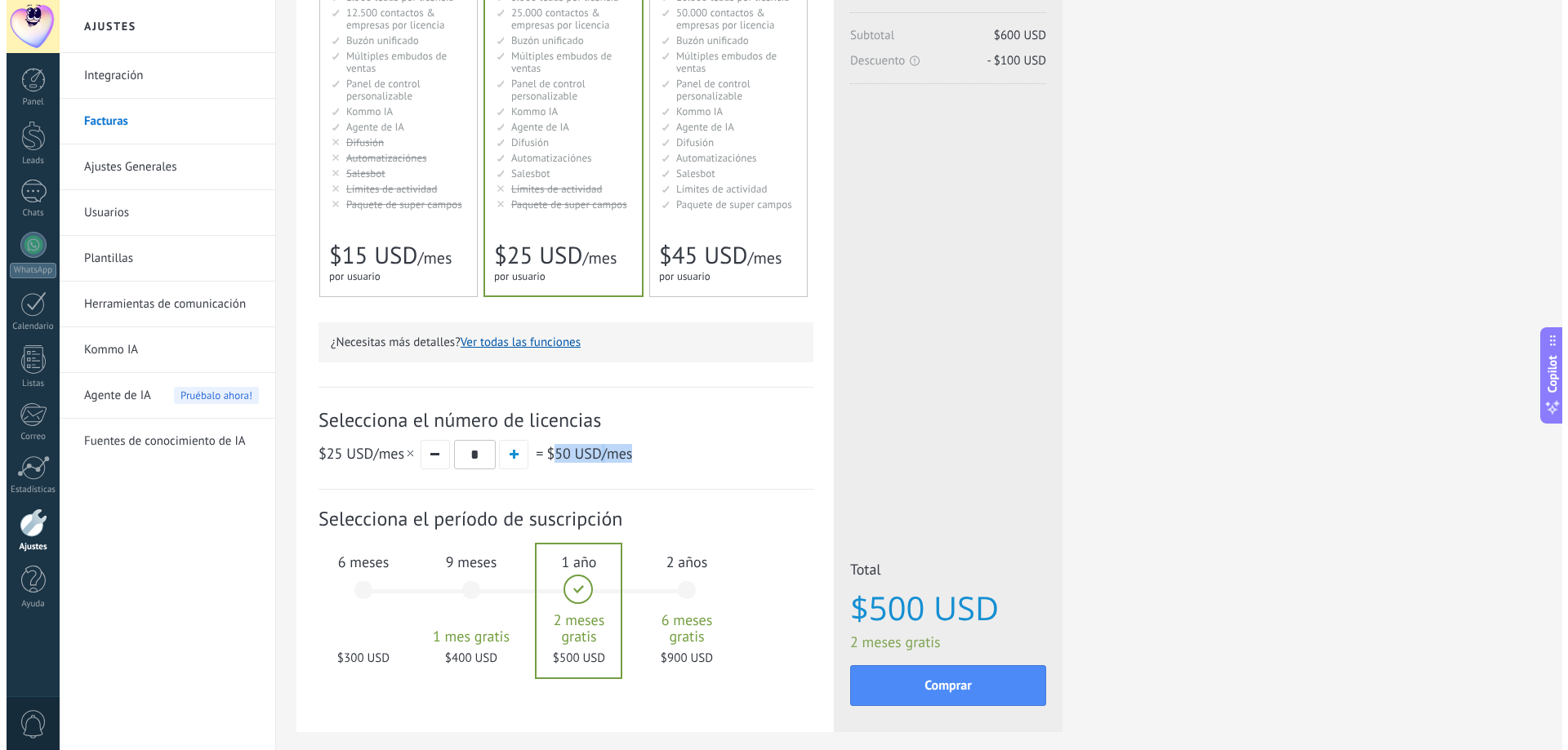
scroll to position [0, 0]
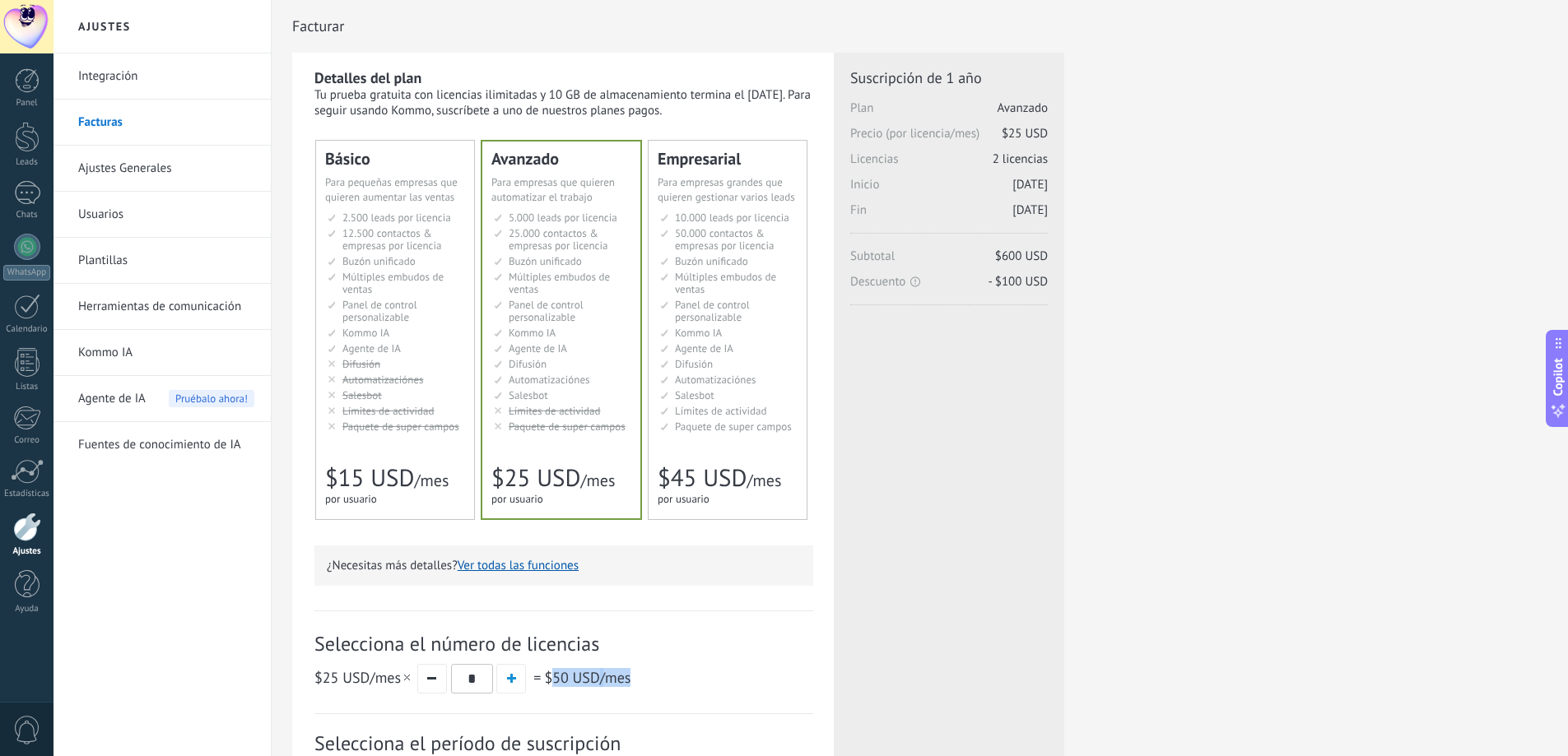
click at [111, 213] on link "Usuarios" at bounding box center [166, 214] width 176 height 46
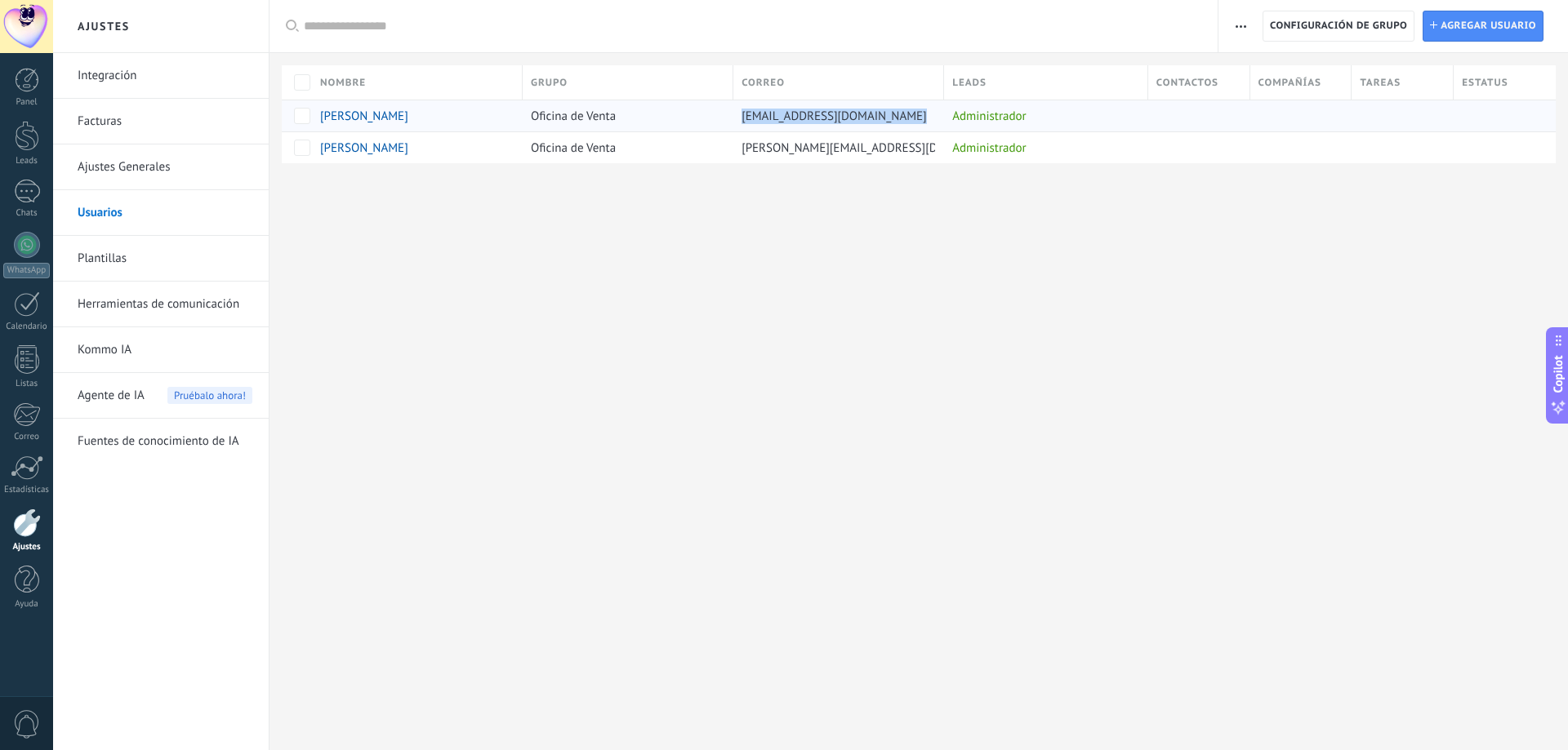
drag, startPoint x: 907, startPoint y: 117, endPoint x: 743, endPoint y: 118, distance: 164.0
click at [743, 118] on span "[EMAIL_ADDRESS][DOMAIN_NAME]" at bounding box center [834, 116] width 185 height 16
click at [108, 258] on link "Plantillas" at bounding box center [165, 259] width 175 height 46
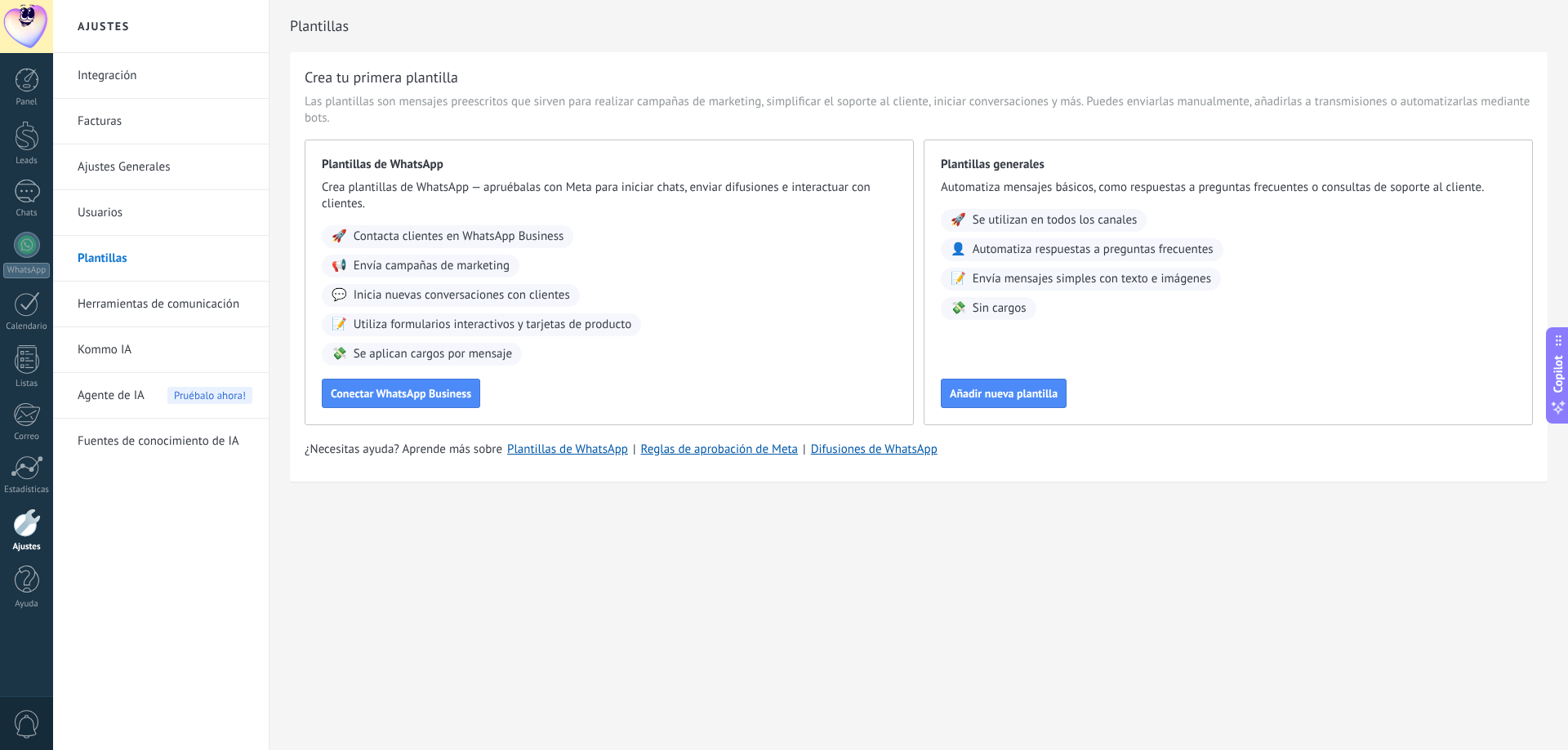
click at [116, 213] on link "Usuarios" at bounding box center [165, 213] width 175 height 46
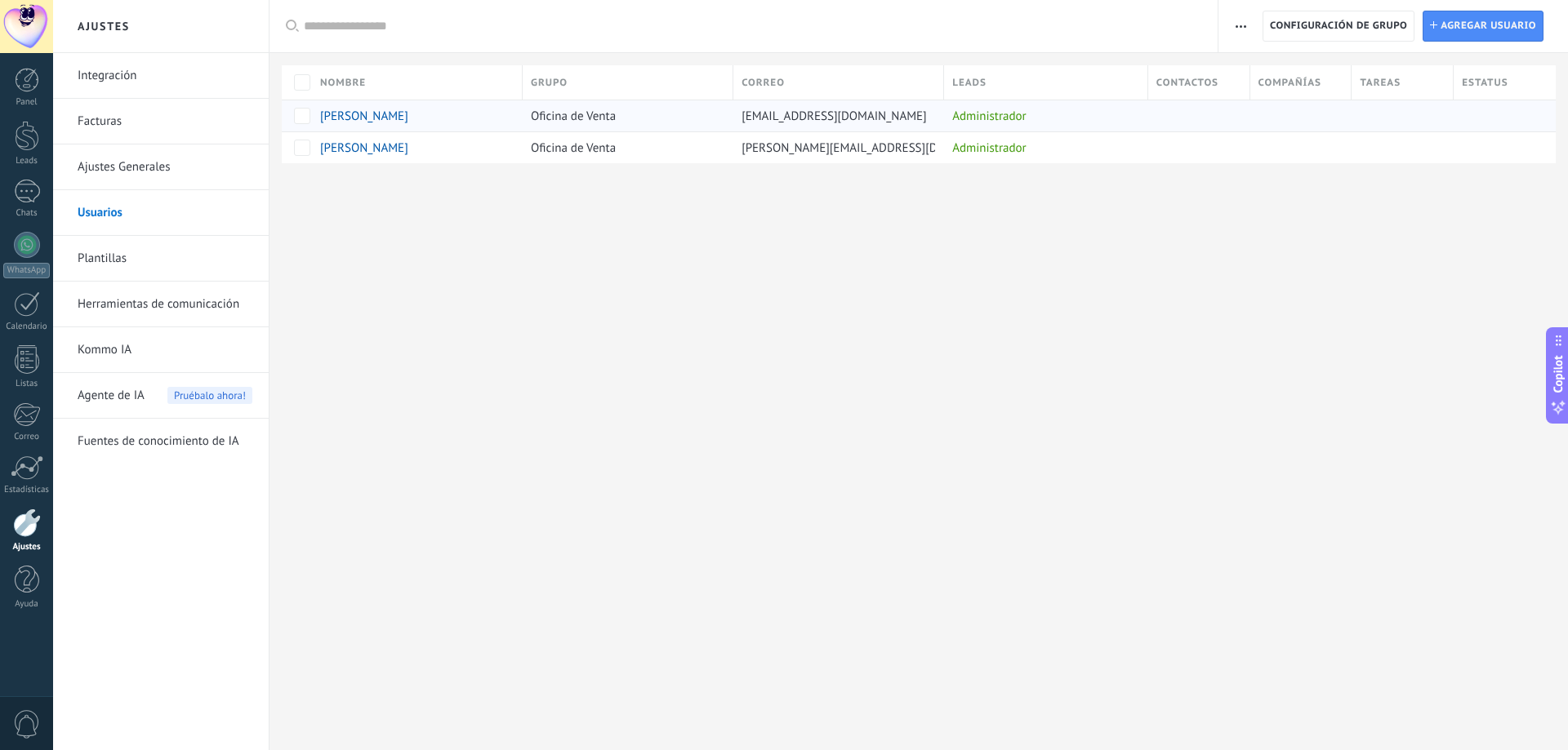
click at [979, 116] on div "Administrador" at bounding box center [1042, 116] width 196 height 31
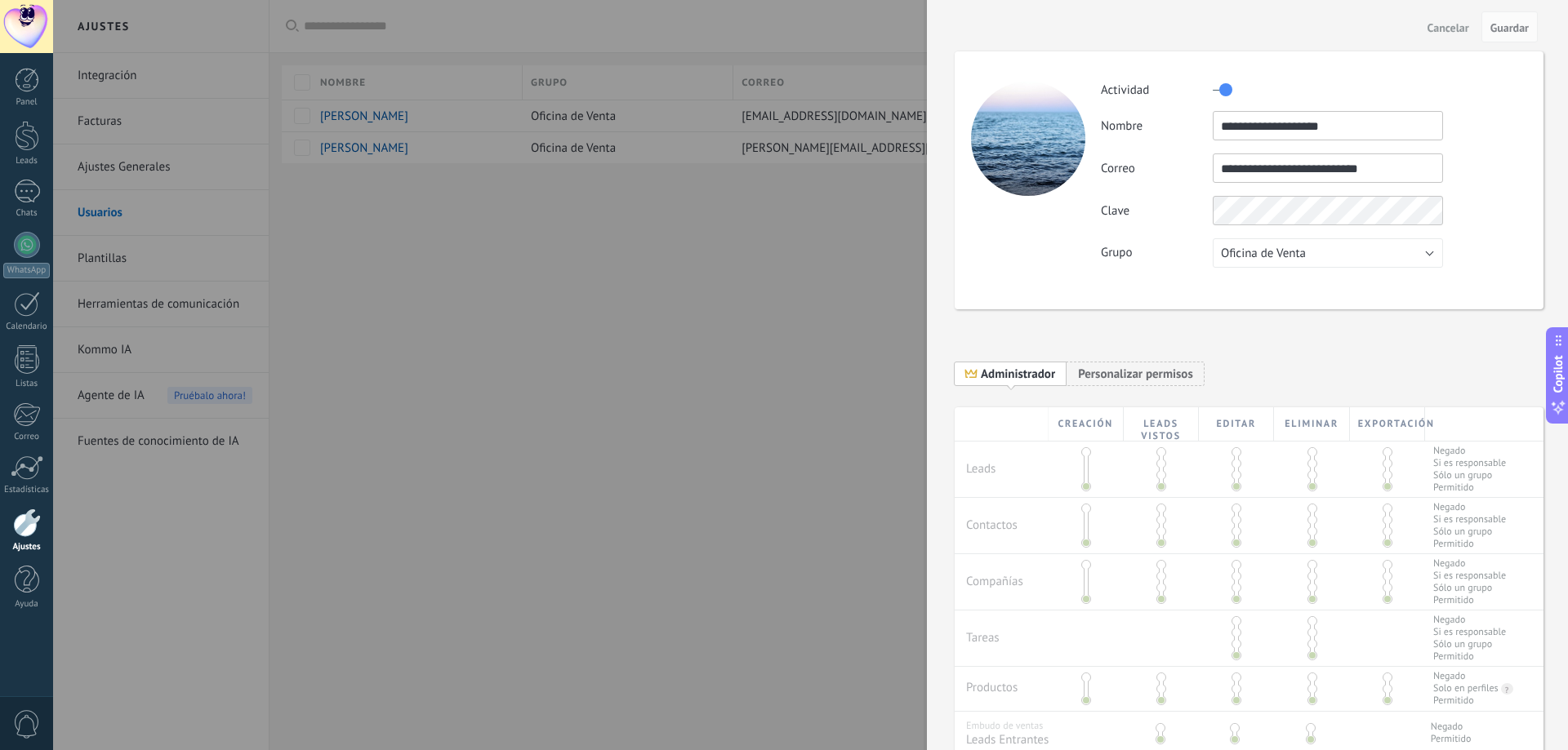
drag, startPoint x: 1223, startPoint y: 87, endPoint x: 1211, endPoint y: 87, distance: 12.0
click at [1211, 87] on div "Actividad" at bounding box center [1314, 90] width 425 height 26
click at [1215, 87] on label at bounding box center [1221, 90] width 19 height 26
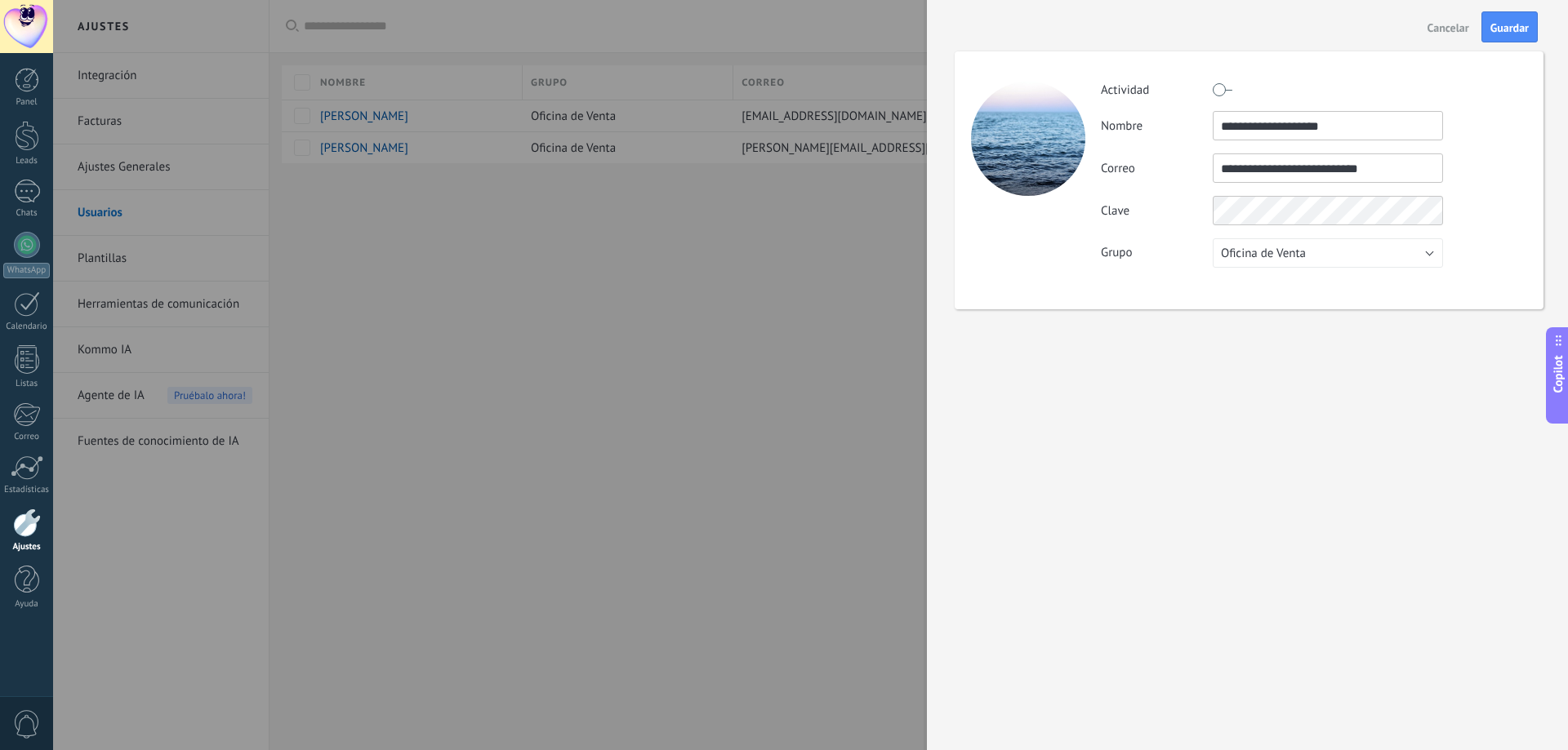
click at [1230, 89] on label at bounding box center [1221, 90] width 19 height 26
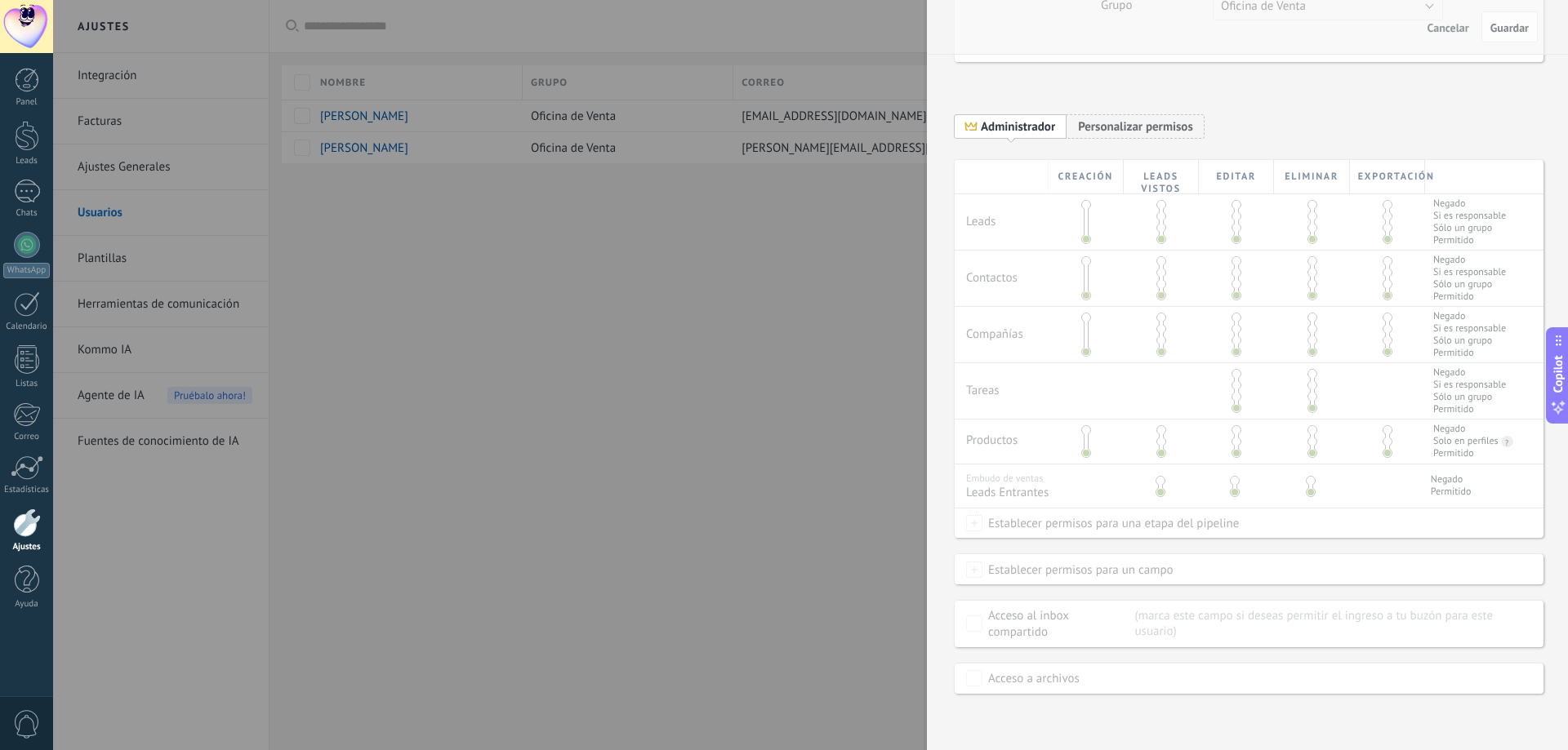
scroll to position [249, 0]
